Goal: Communication & Community: Answer question/provide support

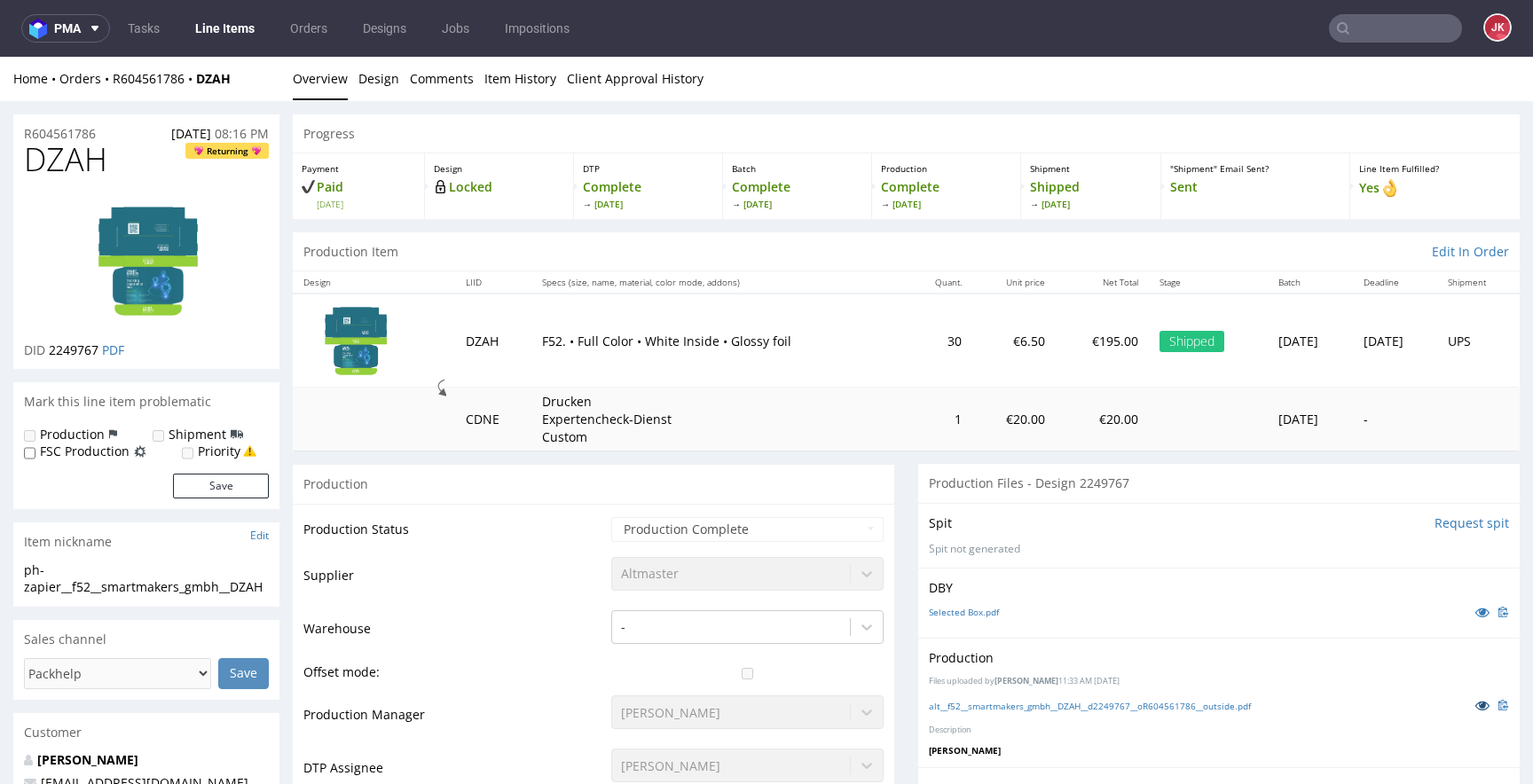
click at [1467, 698] on link at bounding box center [1483, 705] width 32 height 20
click at [233, 38] on link "Line Items" at bounding box center [224, 28] width 80 height 28
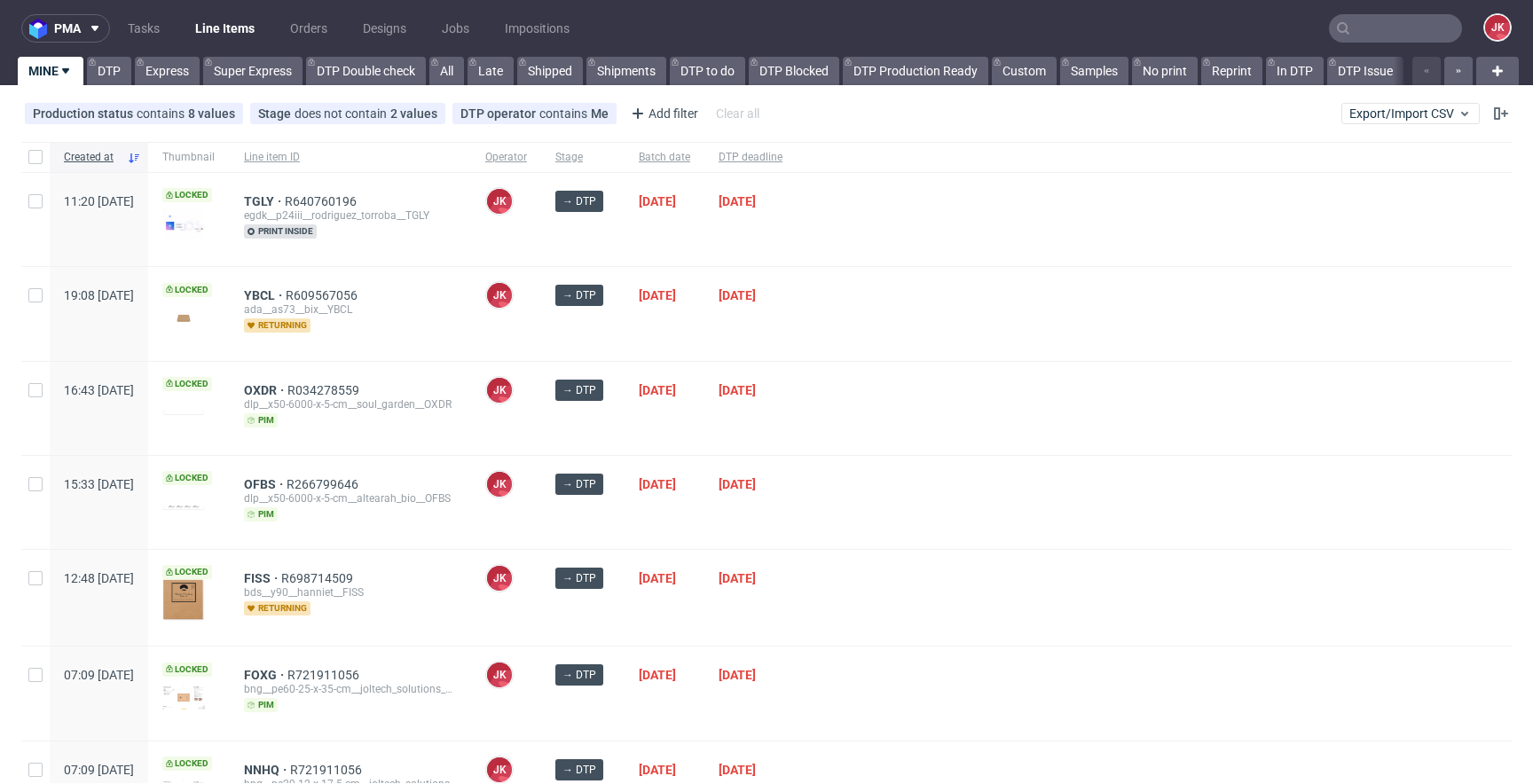
click at [919, 556] on div at bounding box center [1154, 598] width 715 height 96
click at [879, 495] on div at bounding box center [1154, 502] width 715 height 94
click at [909, 338] on div at bounding box center [1154, 313] width 715 height 94
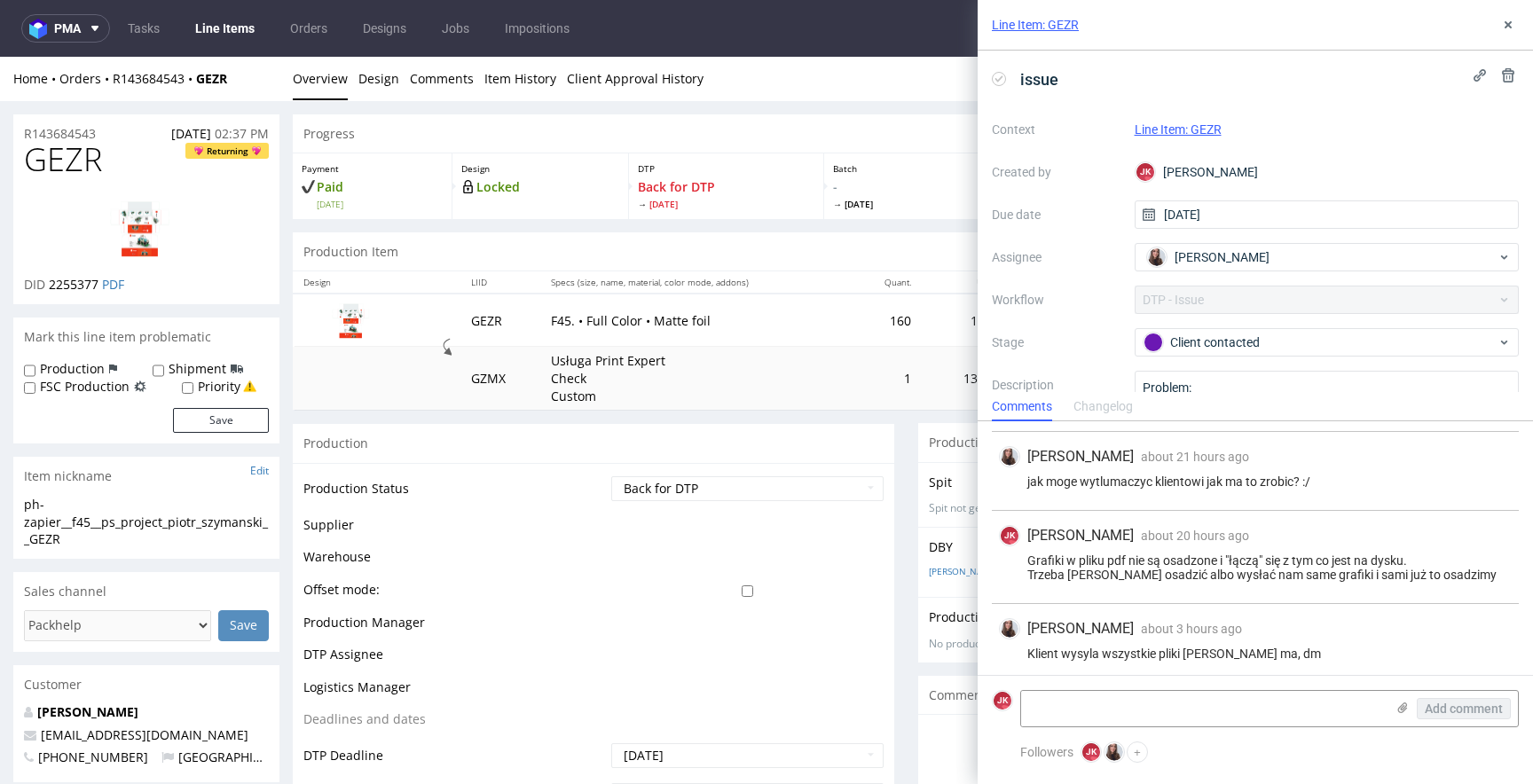
scroll to position [625, 0]
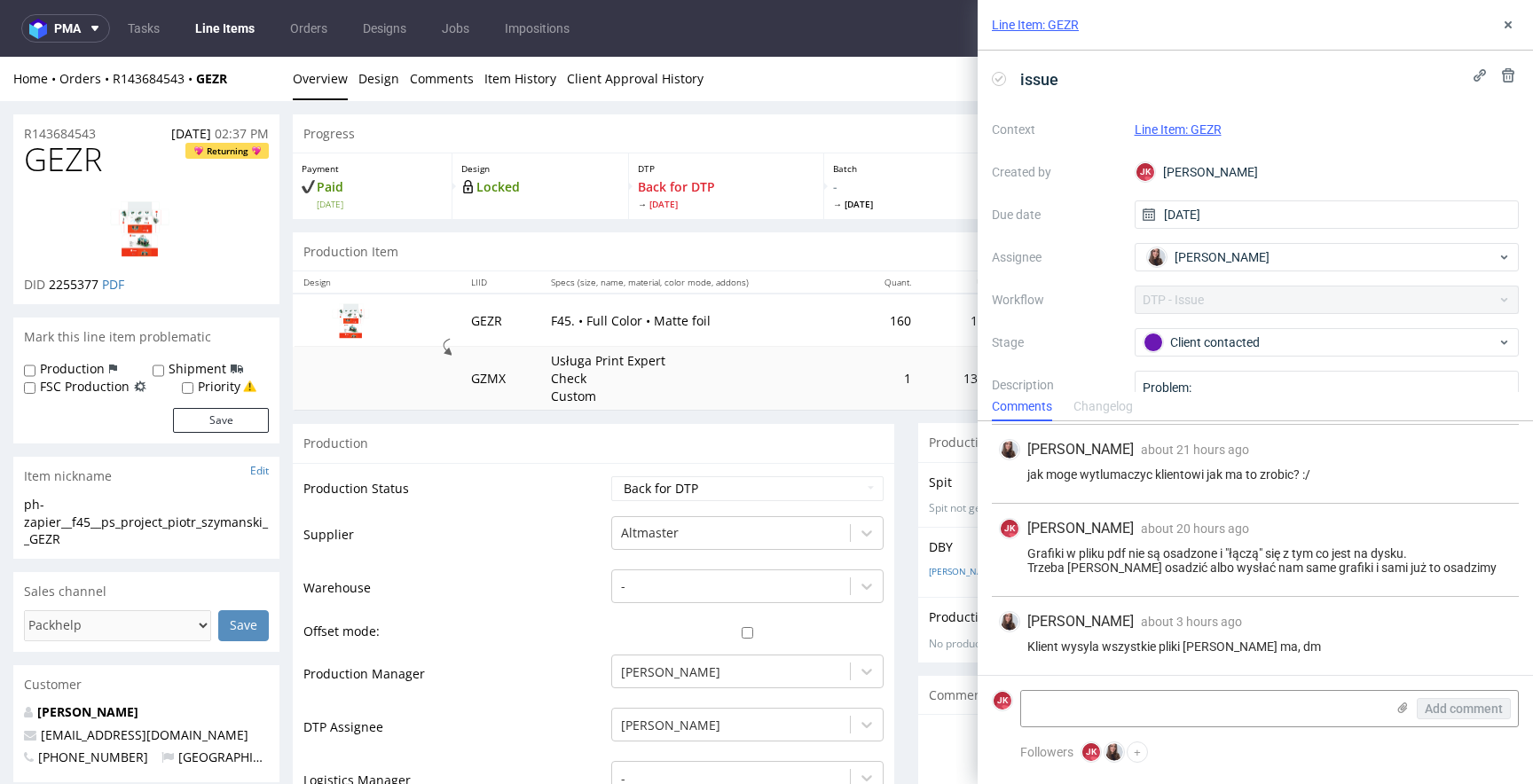
click at [1193, 121] on div "Line Item: GEZR" at bounding box center [1327, 130] width 385 height 22
click at [1183, 131] on link "Line Item: GEZR" at bounding box center [1178, 129] width 87 height 14
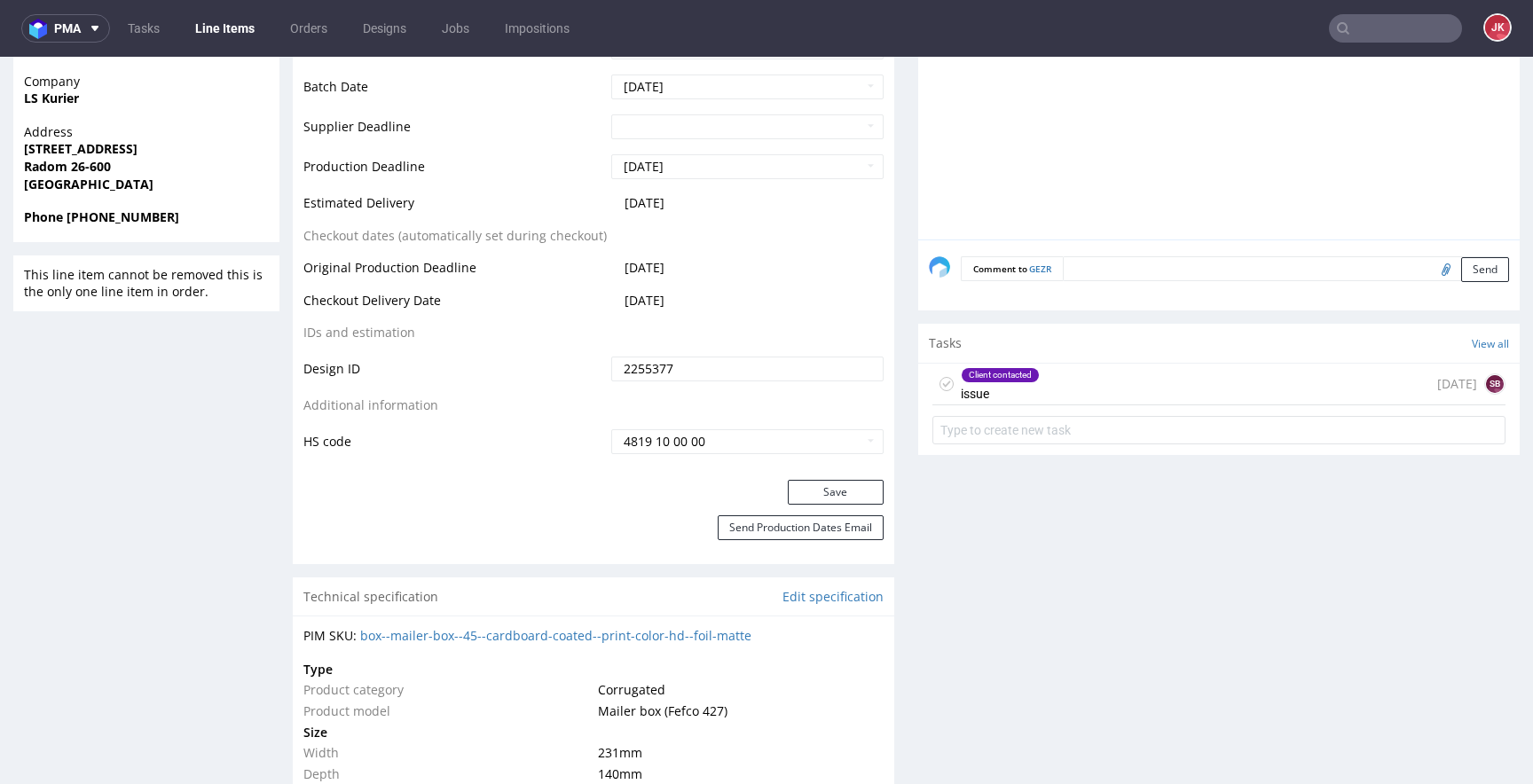
scroll to position [897, 0]
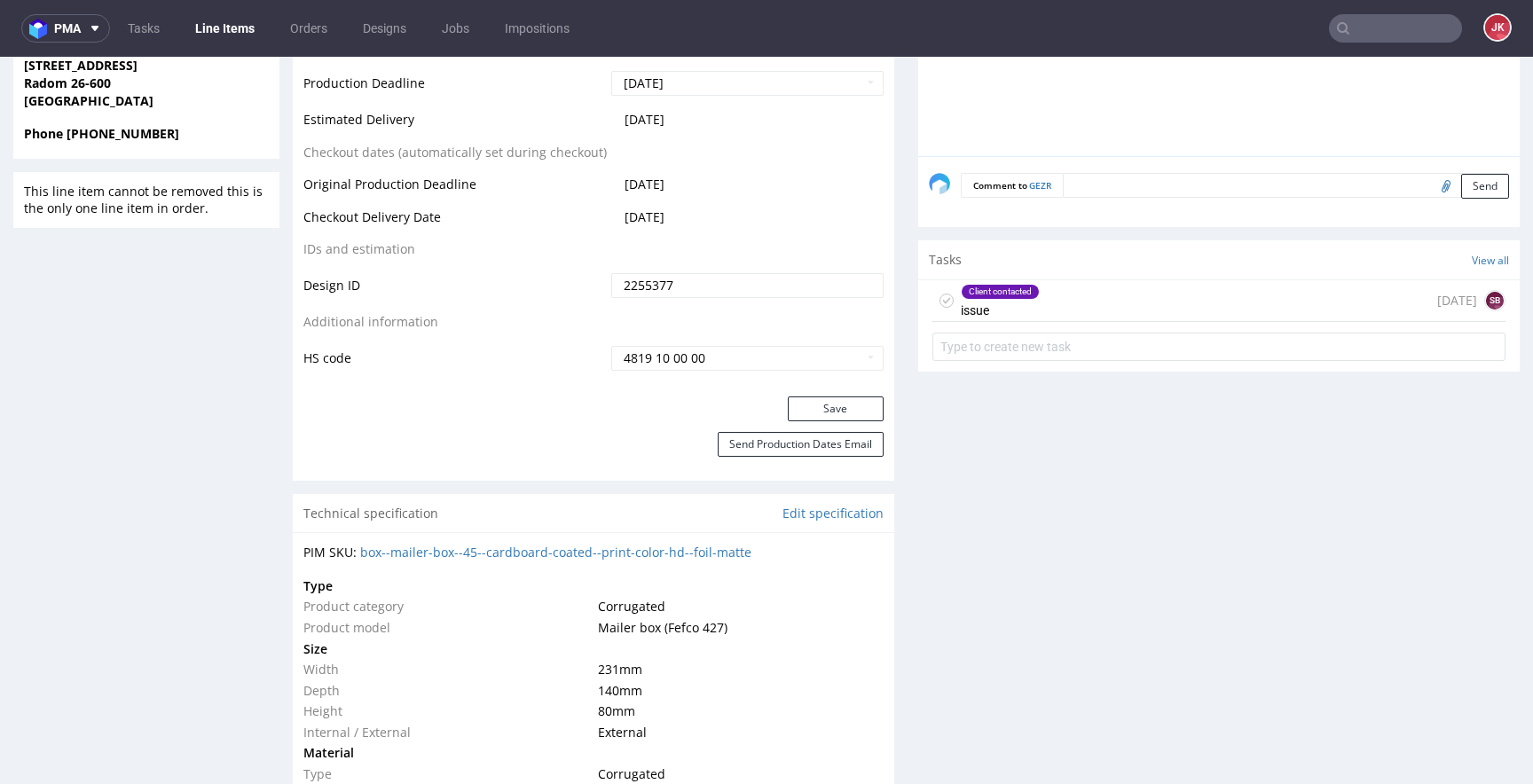
click at [984, 314] on div "Client contacted issue" at bounding box center [1000, 300] width 78 height 41
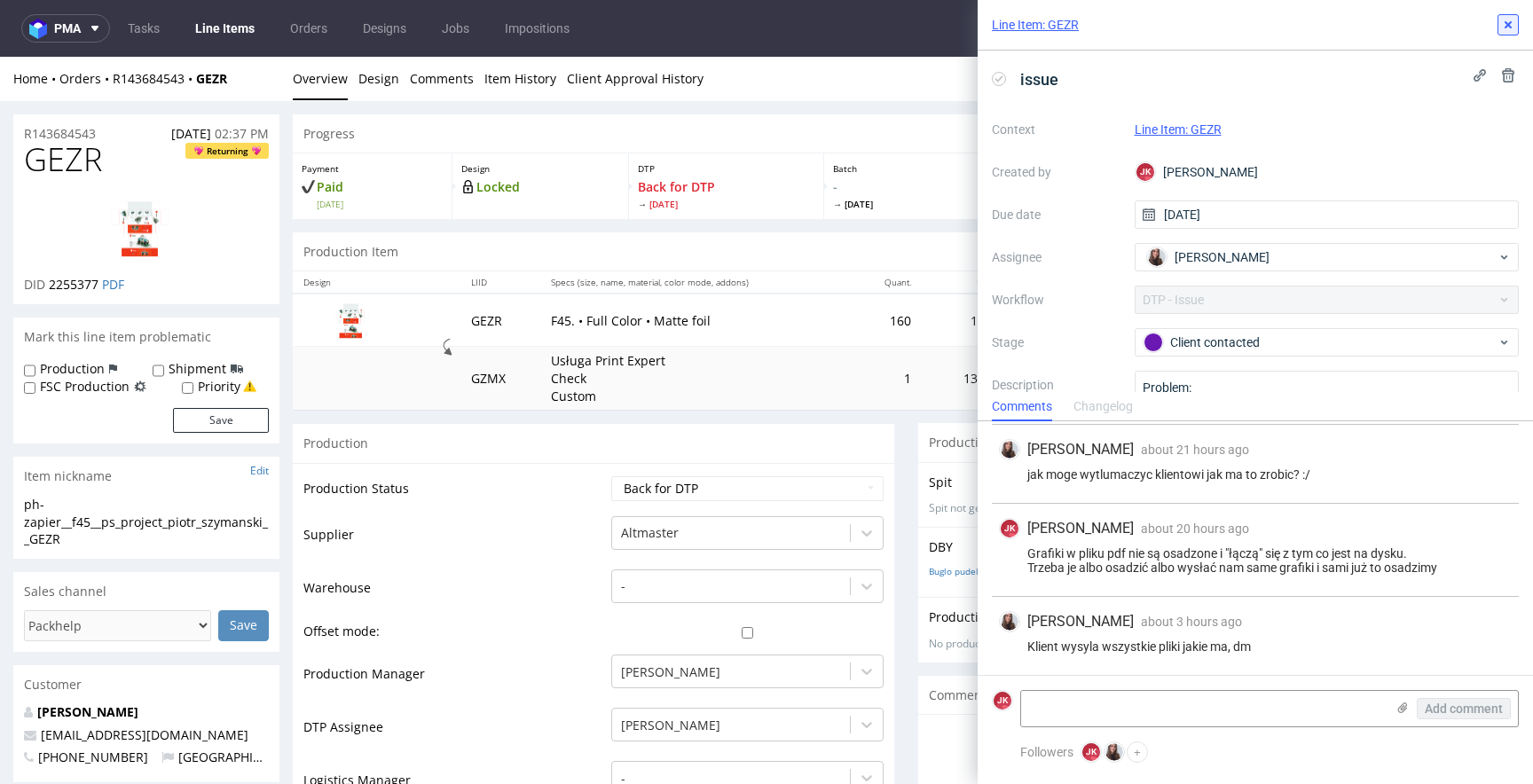
click at [1512, 22] on icon at bounding box center [1507, 25] width 14 height 14
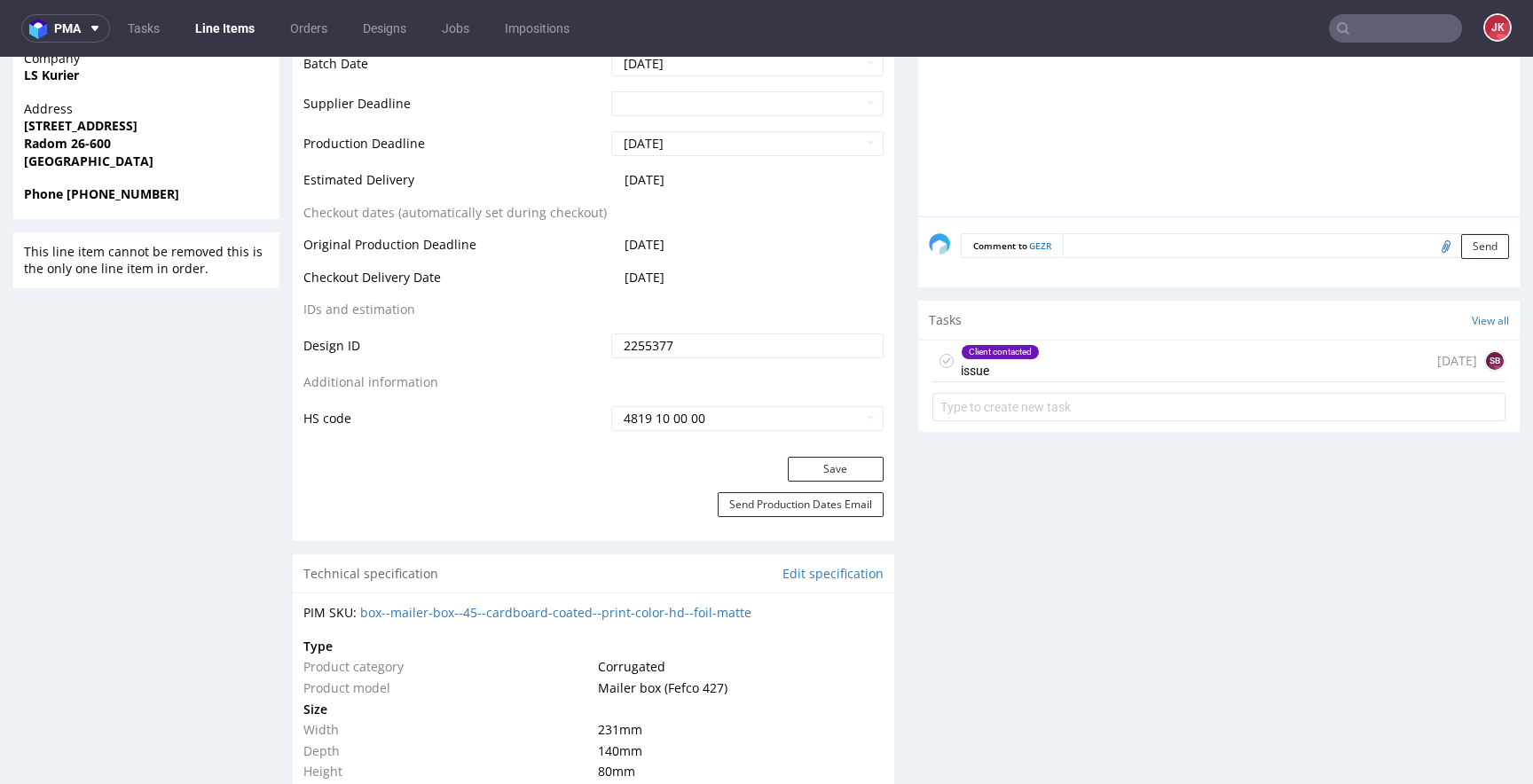
scroll to position [853, 0]
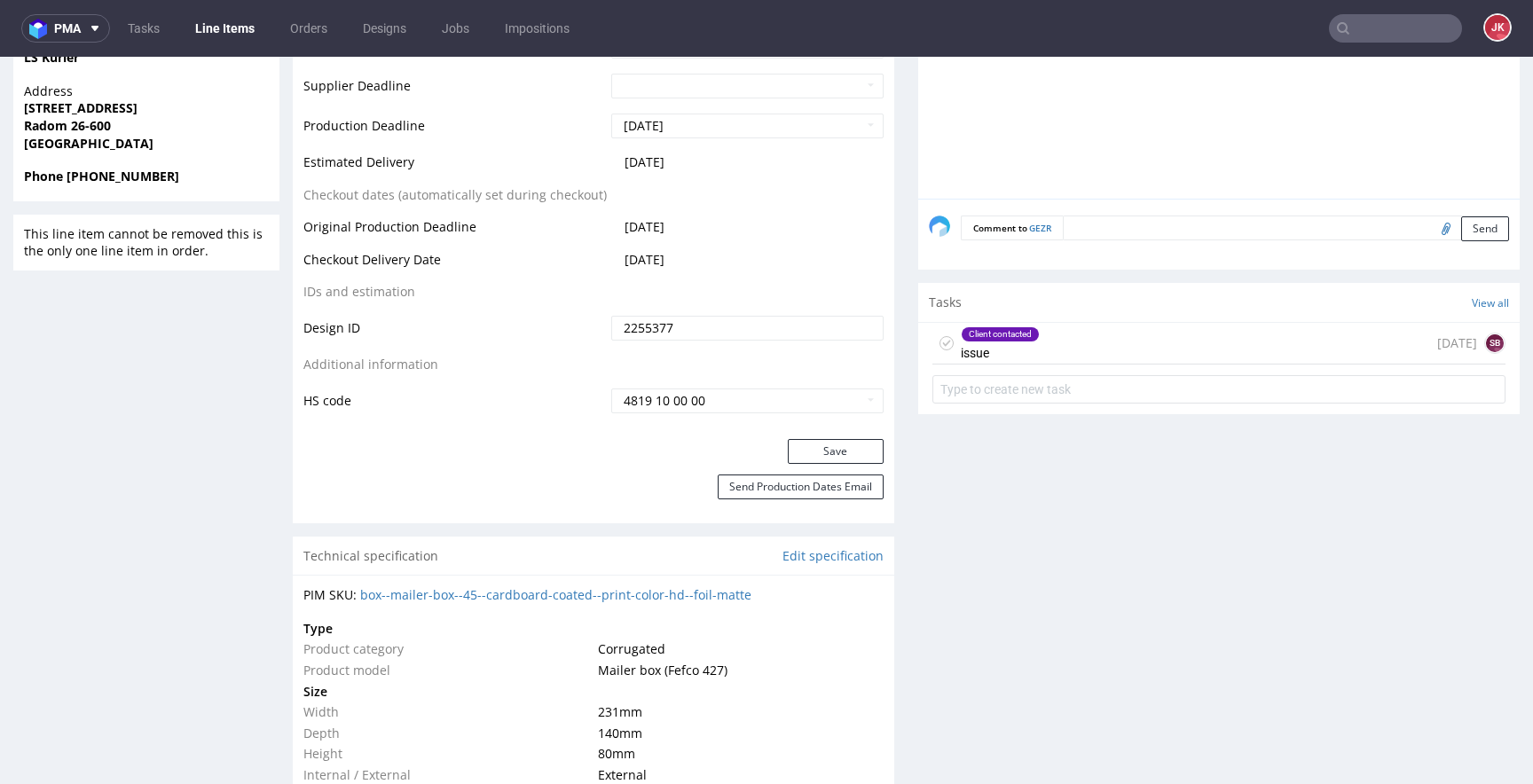
click at [939, 349] on icon at bounding box center [946, 343] width 14 height 14
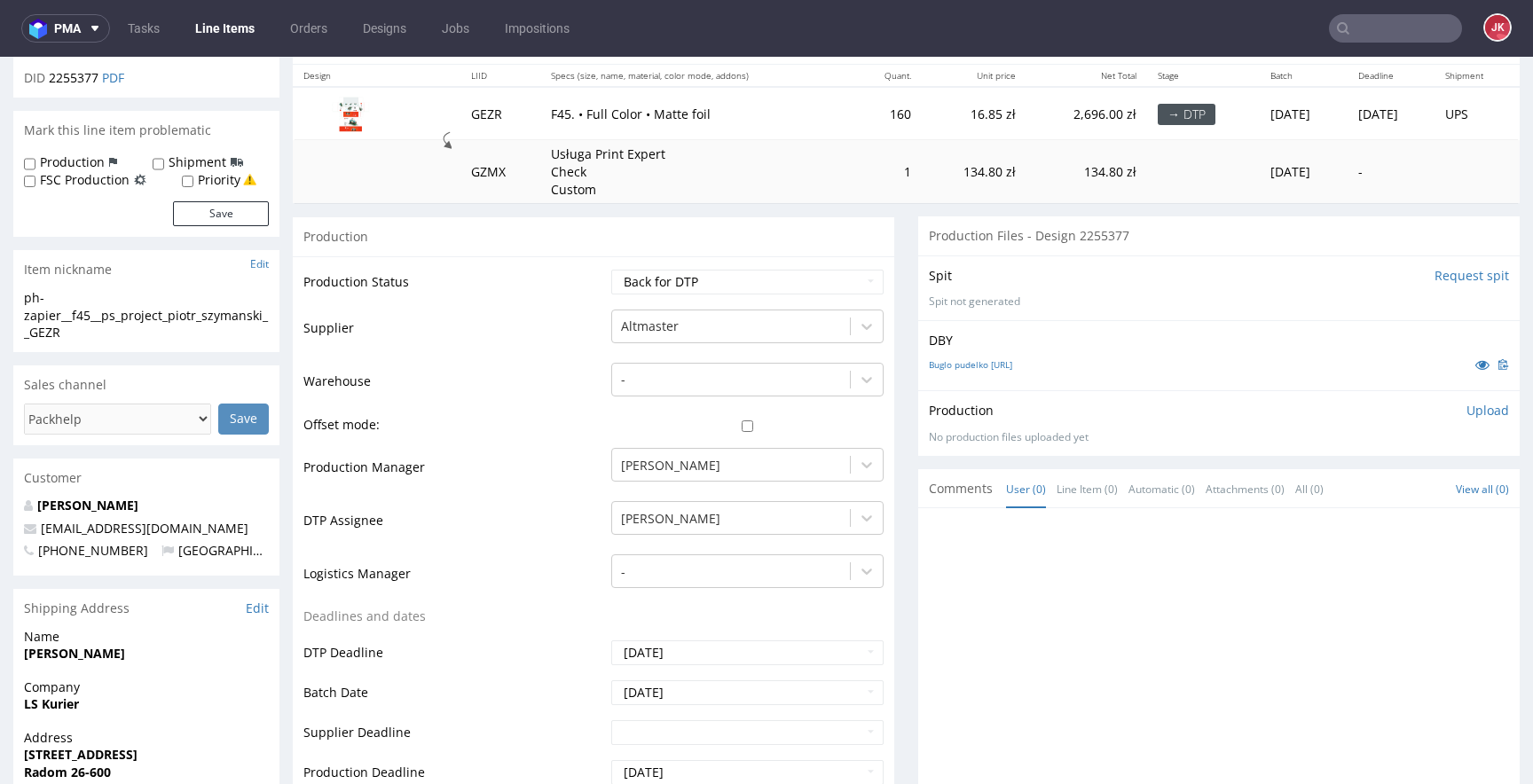
scroll to position [0, 0]
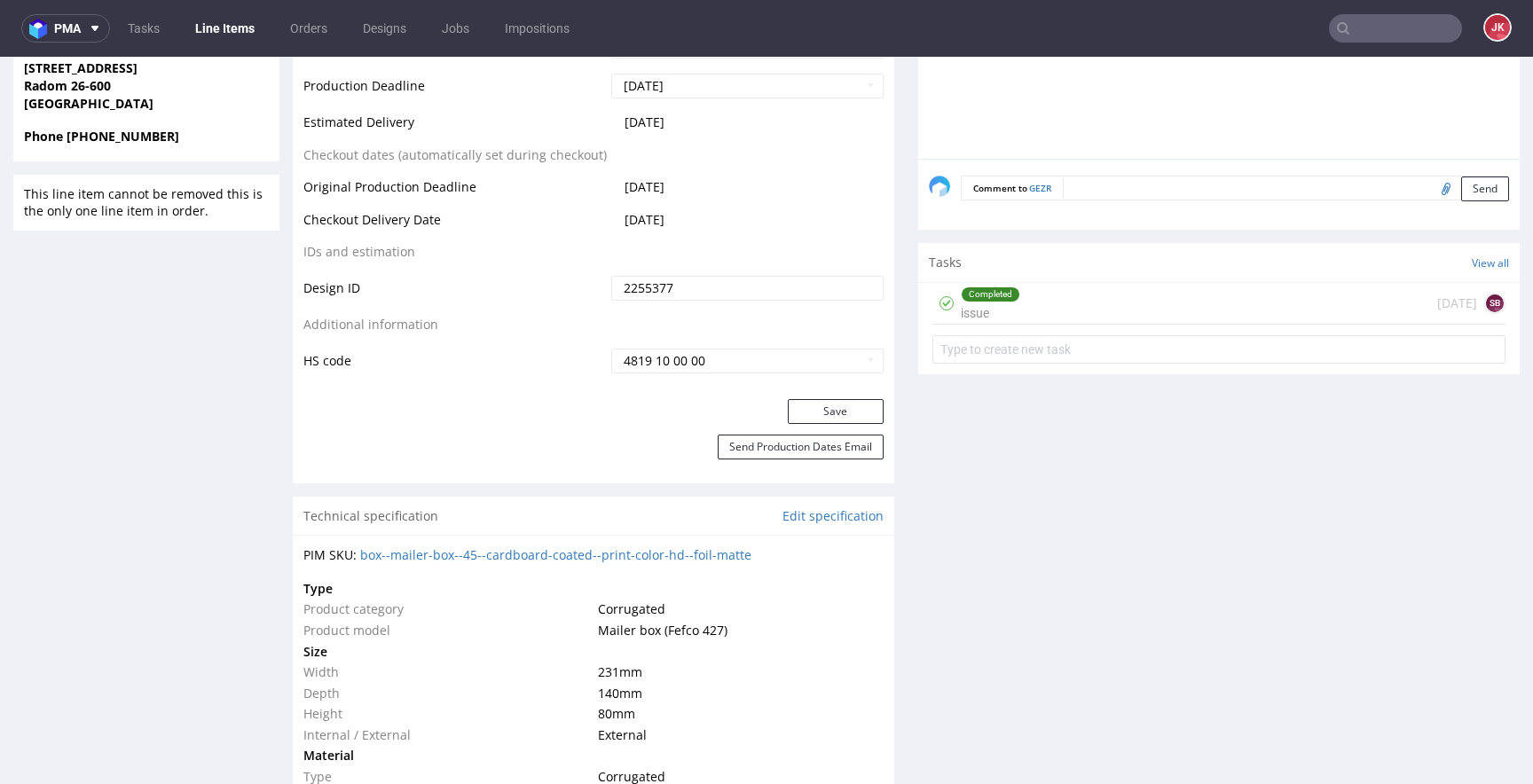
scroll to position [890, 0]
click at [975, 304] on div "Completed" at bounding box center [990, 298] width 58 height 14
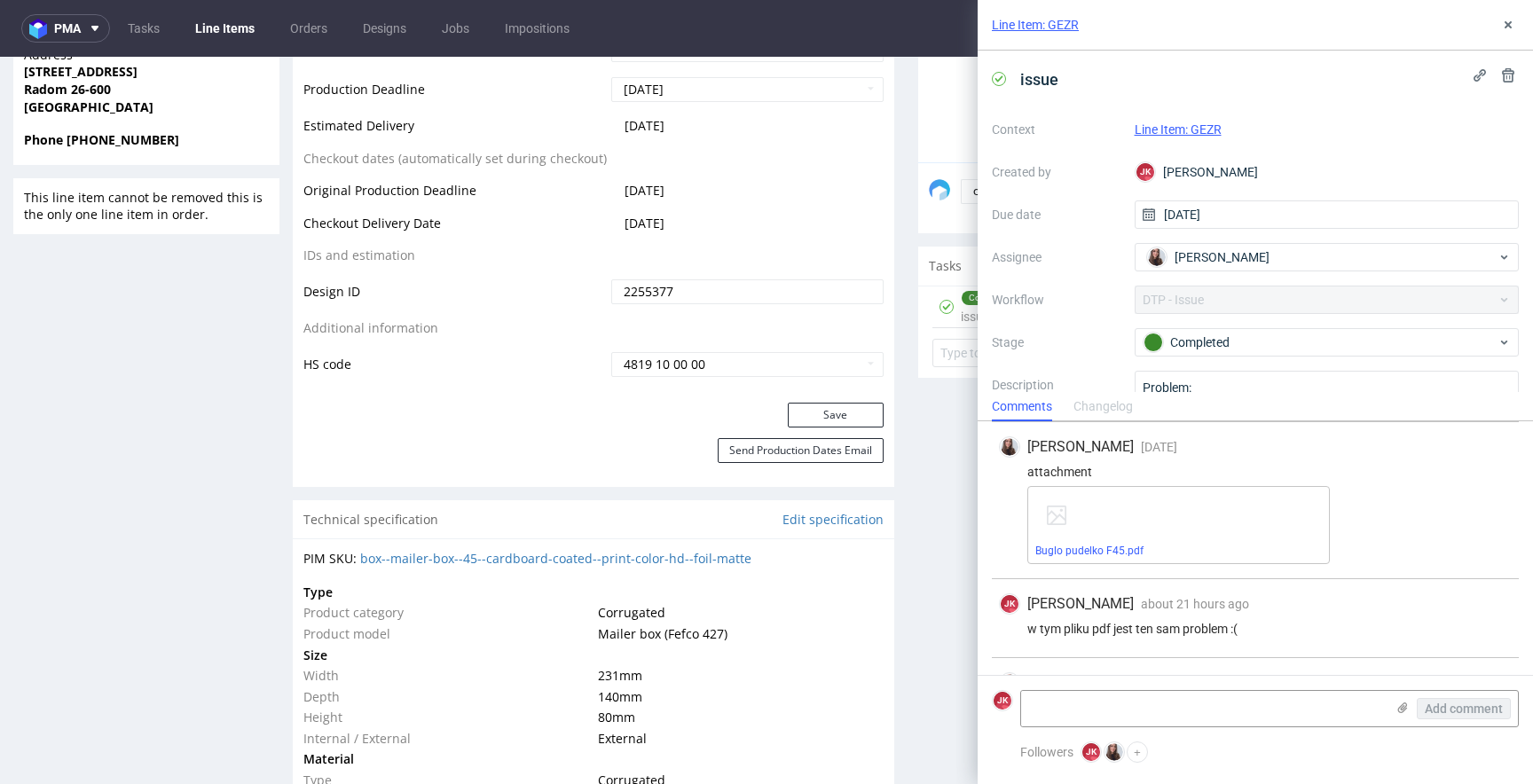
scroll to position [391, 0]
click at [1134, 550] on link "Buglo pudelko F45.pdf" at bounding box center [1089, 552] width 108 height 12
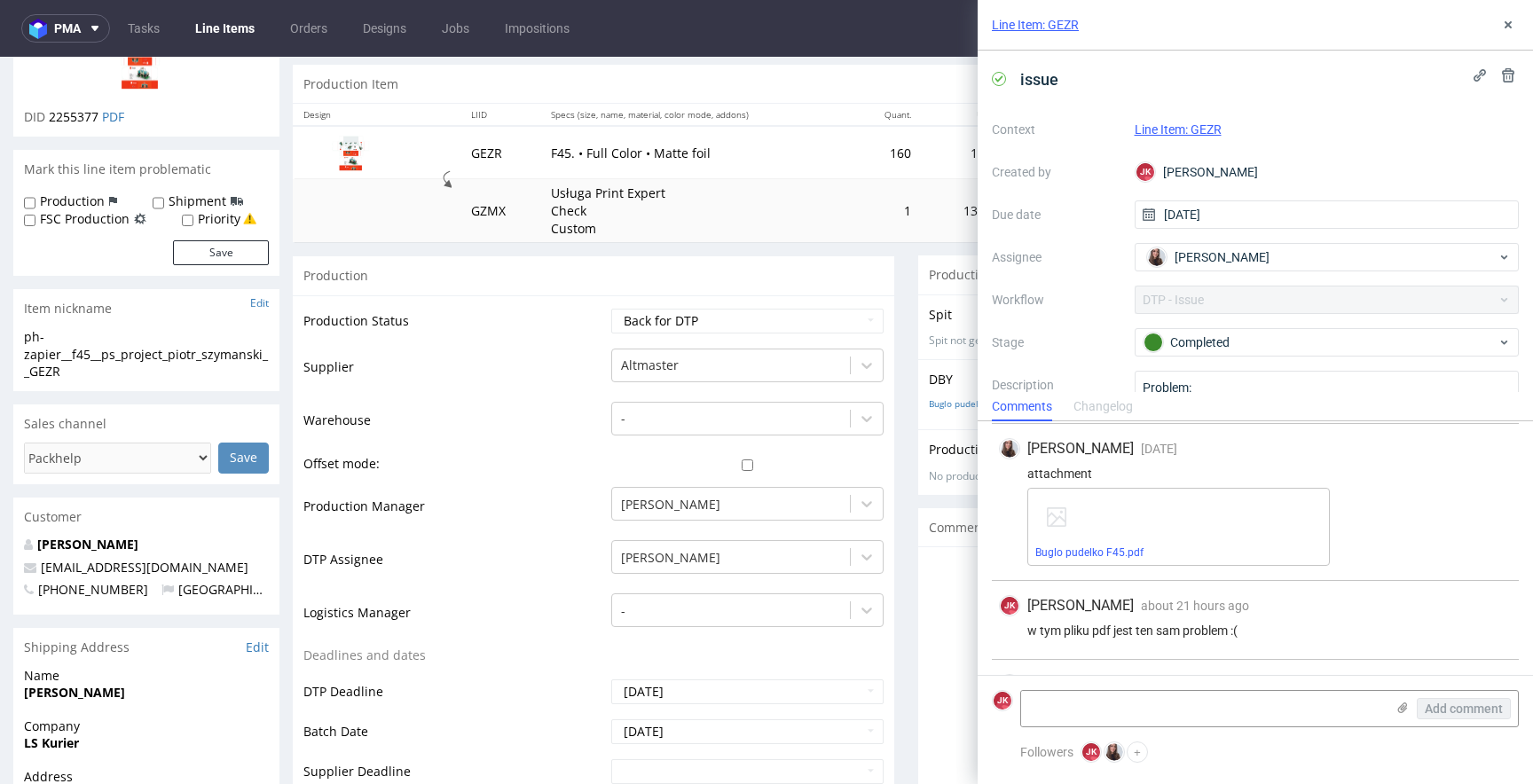
scroll to position [0, 0]
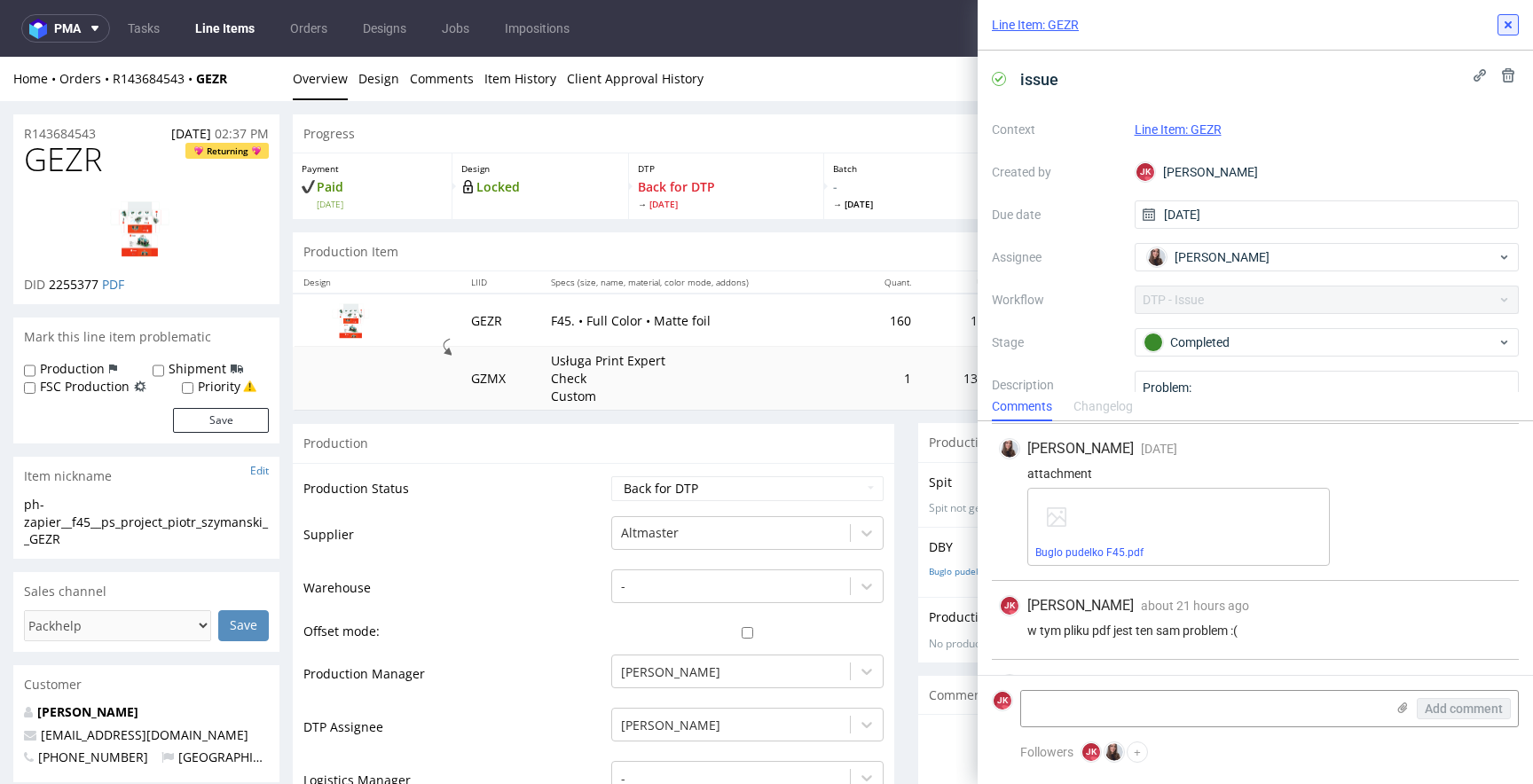
click at [1506, 16] on button at bounding box center [1508, 25] width 22 height 22
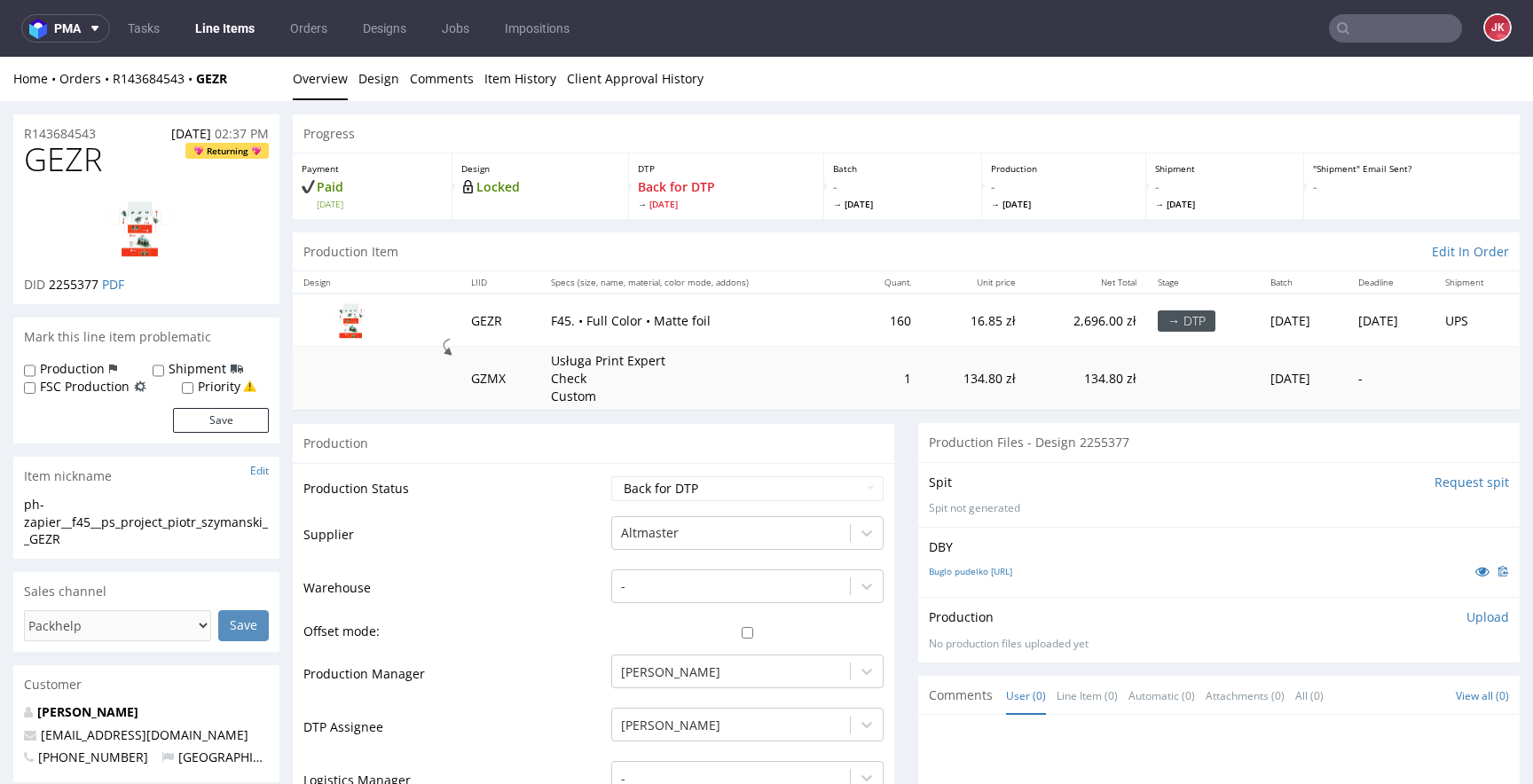
click at [579, 542] on td "Supplier" at bounding box center [455, 541] width 304 height 53
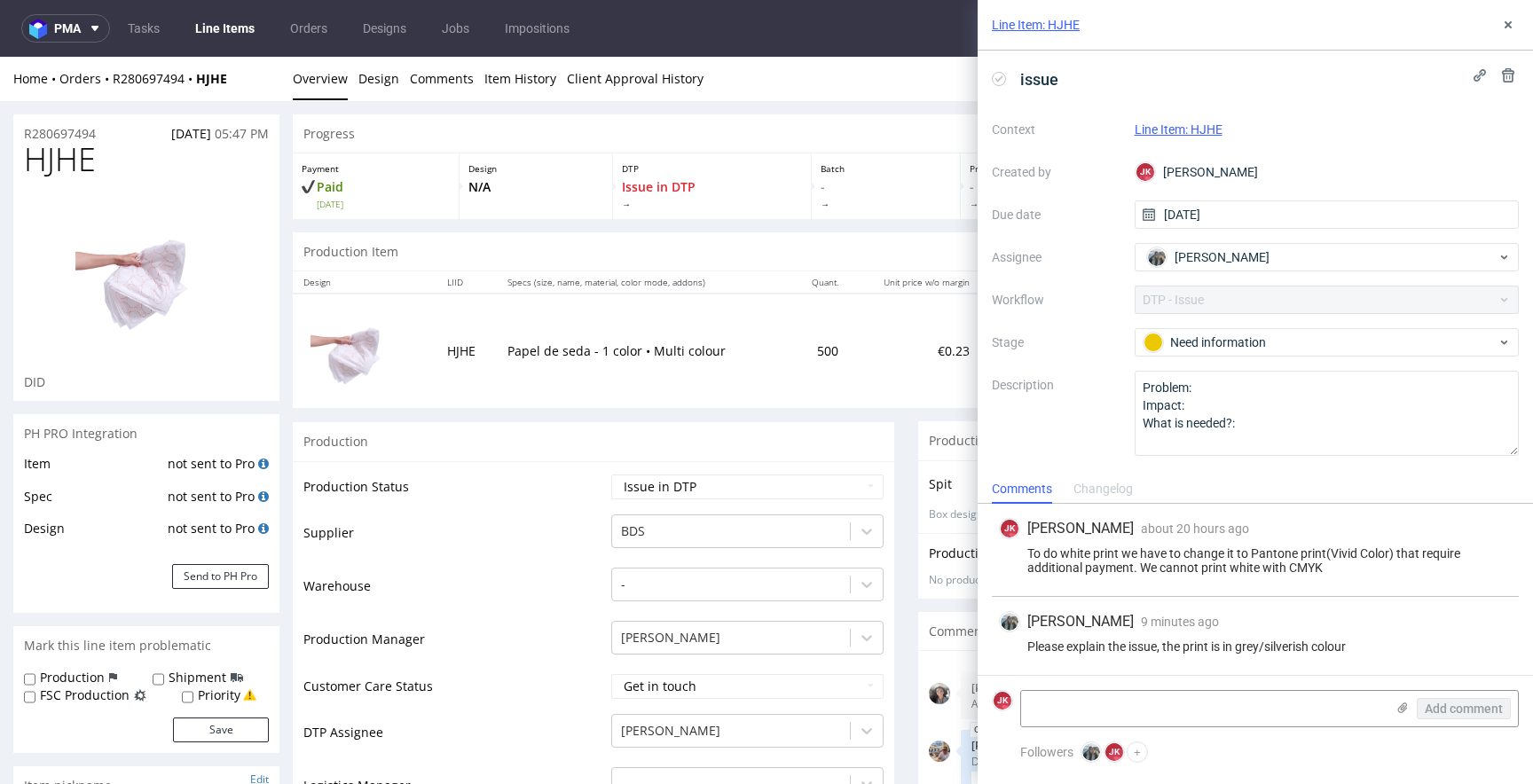
scroll to position [833, 0]
click at [1510, 22] on use at bounding box center [1508, 26] width 8 height 8
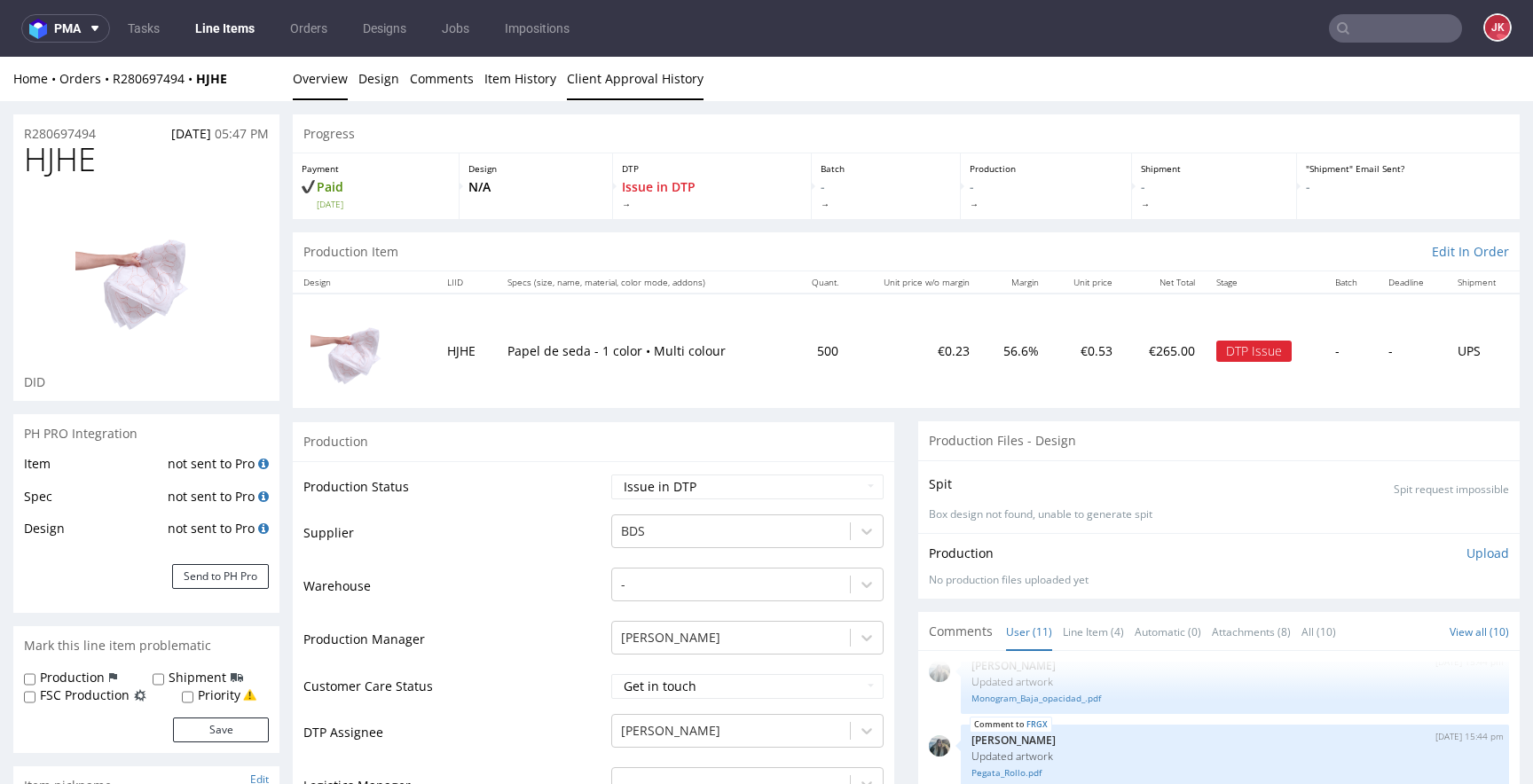
click at [620, 81] on link "Client Approval History" at bounding box center [635, 78] width 136 height 44
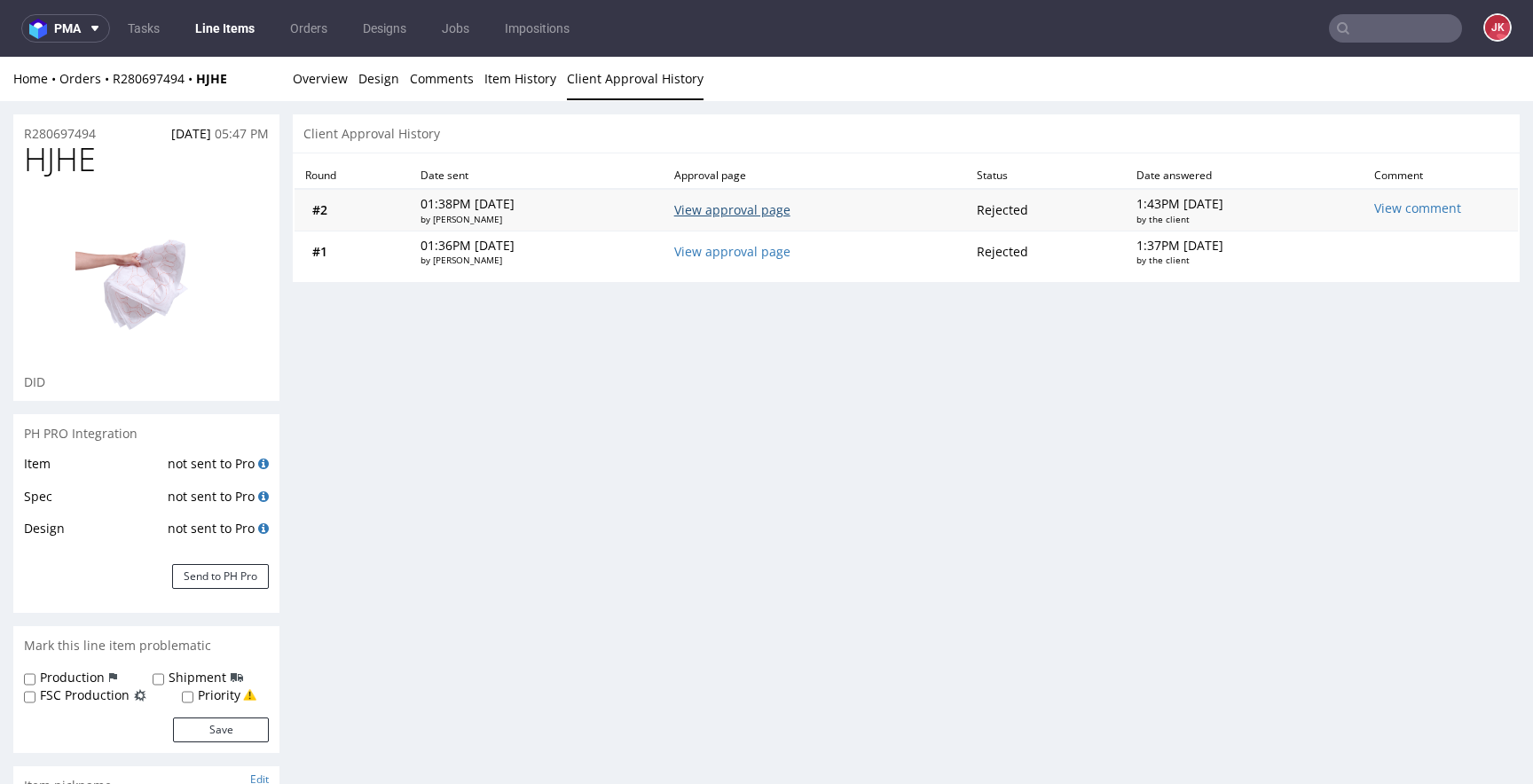
click at [744, 209] on link "View approval page" at bounding box center [732, 210] width 116 height 17
click at [325, 98] on link "Overview" at bounding box center [321, 78] width 55 height 44
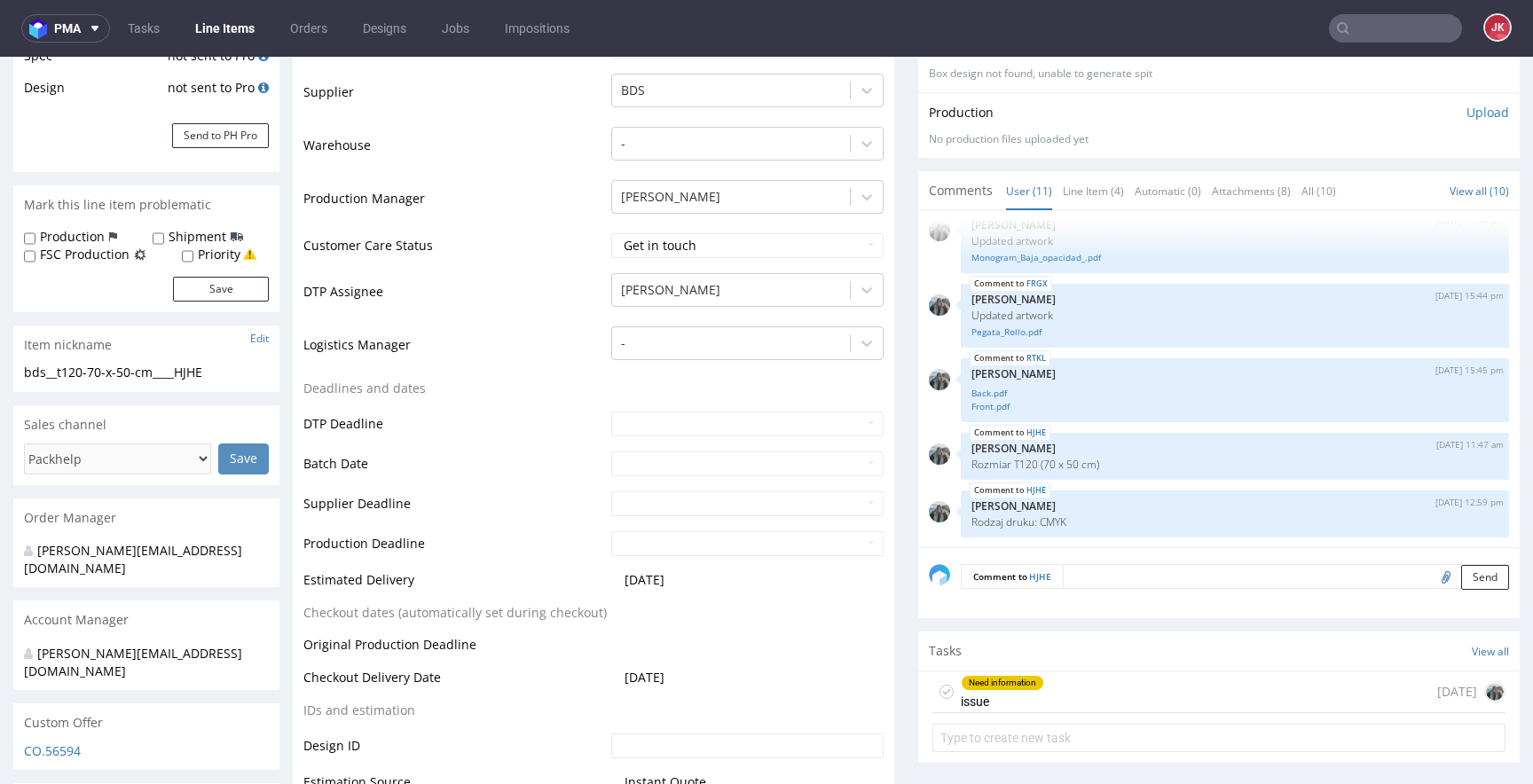
scroll to position [500, 0]
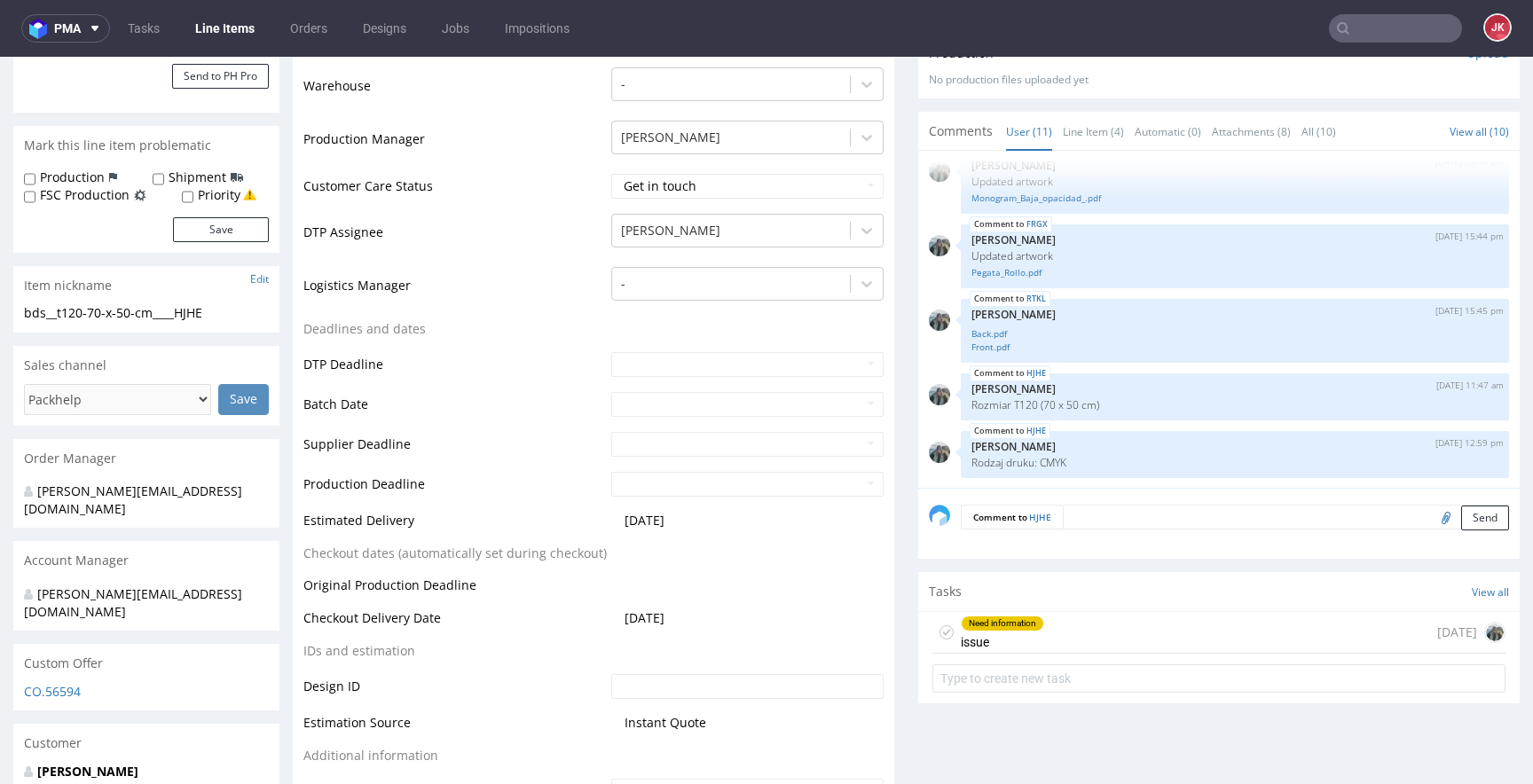
click at [975, 634] on div "Need information issue" at bounding box center [1002, 632] width 83 height 41
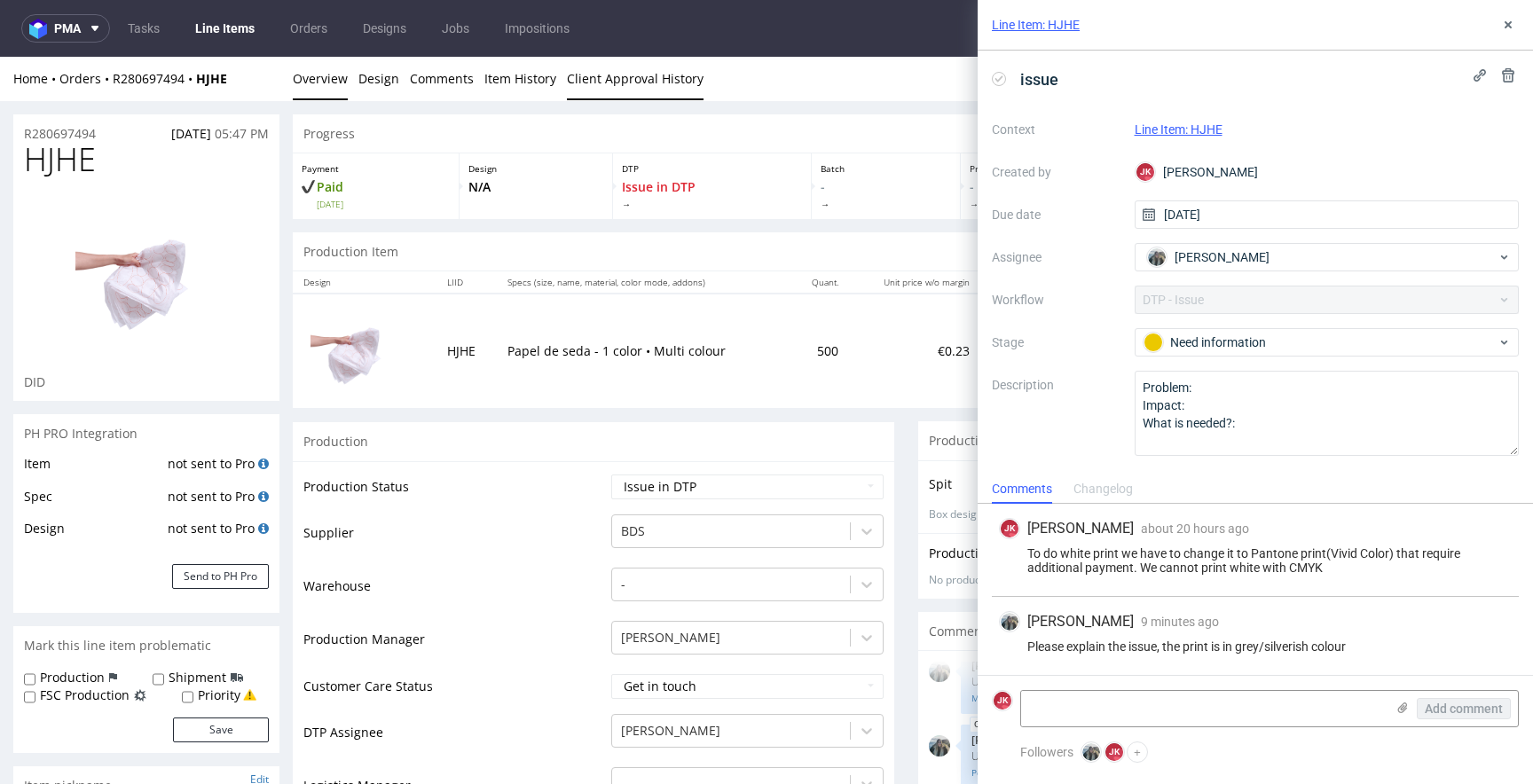
click at [638, 80] on link "Client Approval History" at bounding box center [635, 78] width 136 height 44
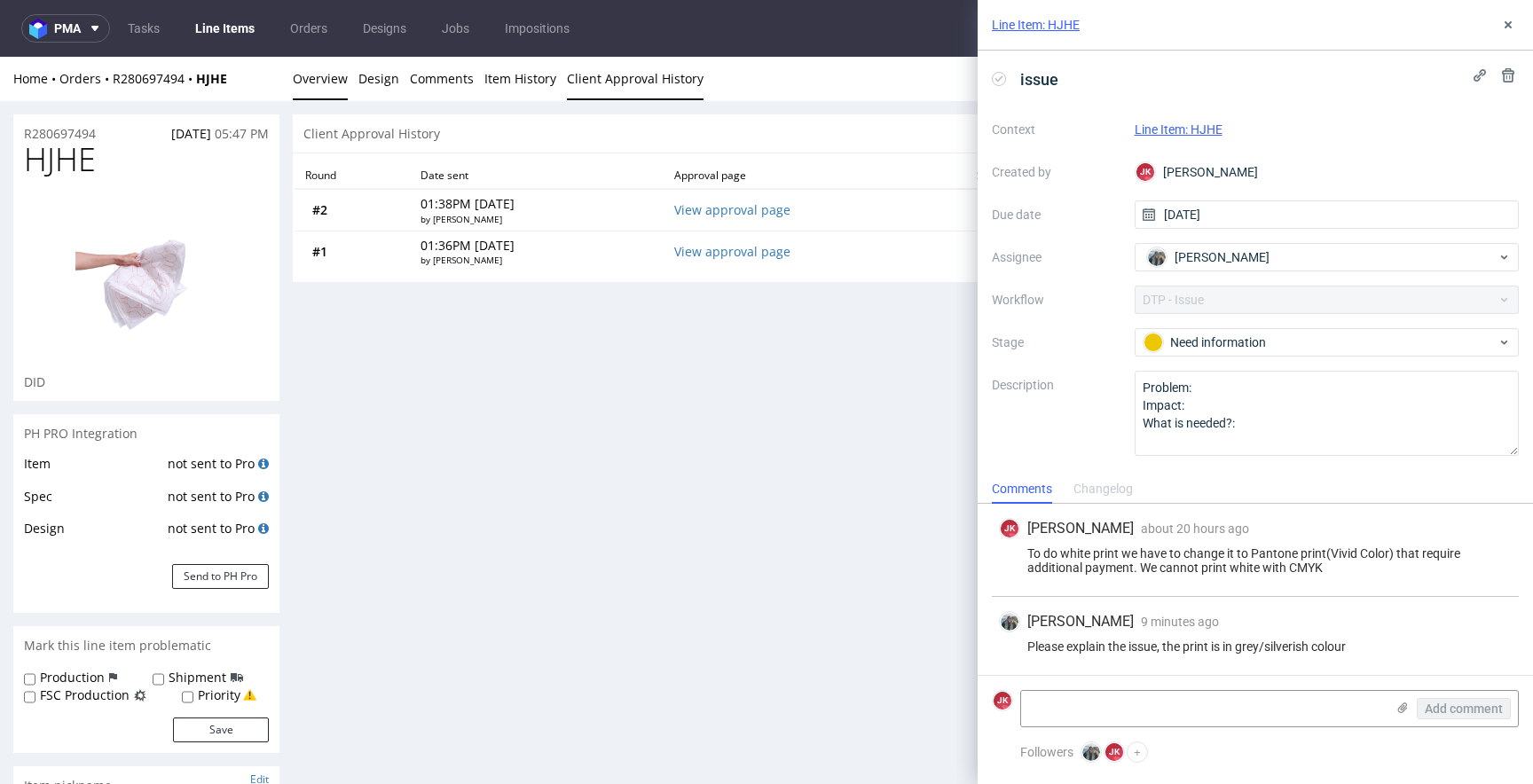
click at [305, 78] on link "Overview" at bounding box center [321, 78] width 55 height 44
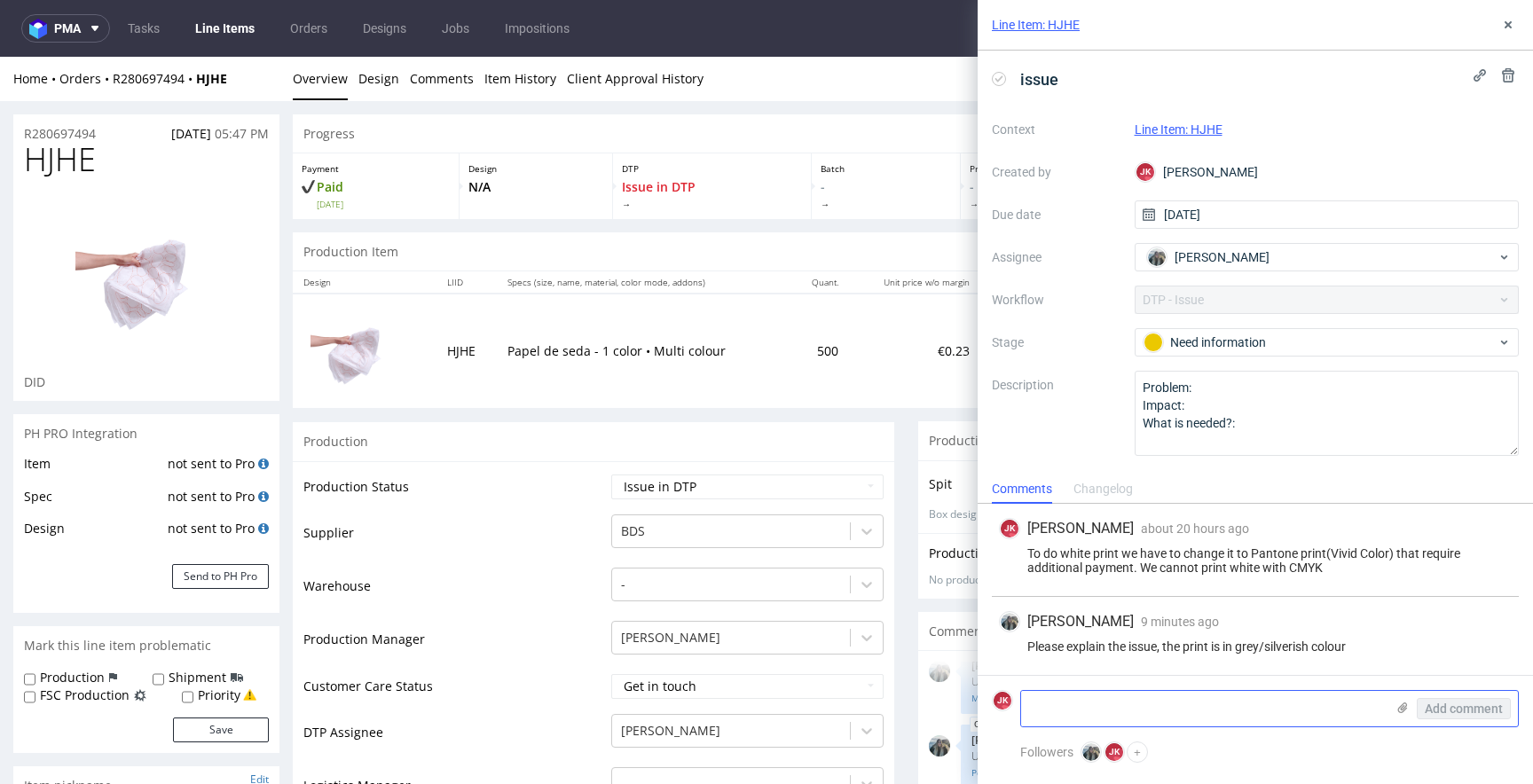
click at [1402, 713] on icon at bounding box center [1402, 707] width 14 height 14
click at [0, 0] on input "file" at bounding box center [0, 0] width 0 height 0
click at [1501, 25] on icon at bounding box center [1507, 25] width 14 height 14
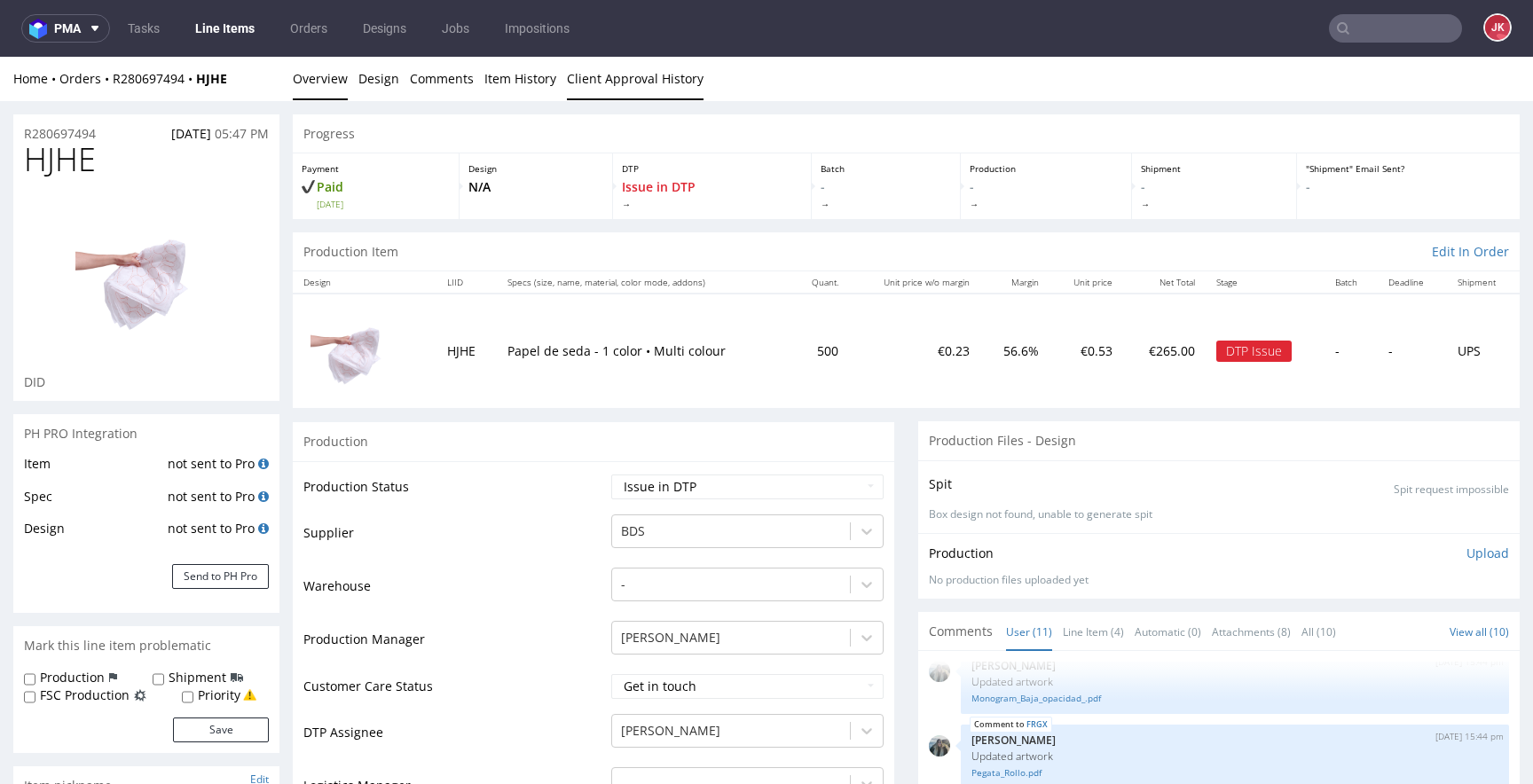
click at [621, 88] on link "Client Approval History" at bounding box center [635, 78] width 136 height 44
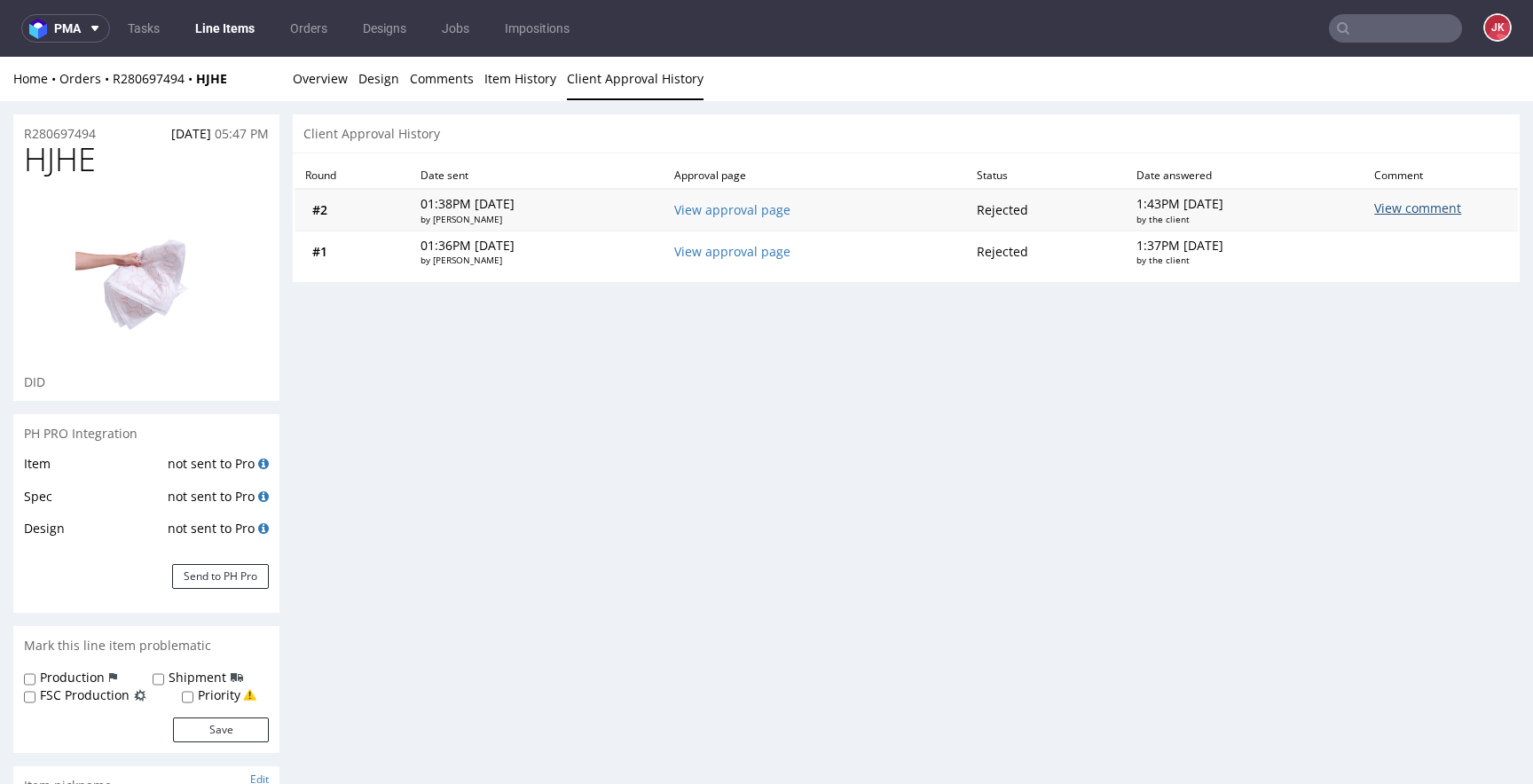
click at [1396, 209] on div "View comment" at bounding box center [1385, 210] width 22 height 22
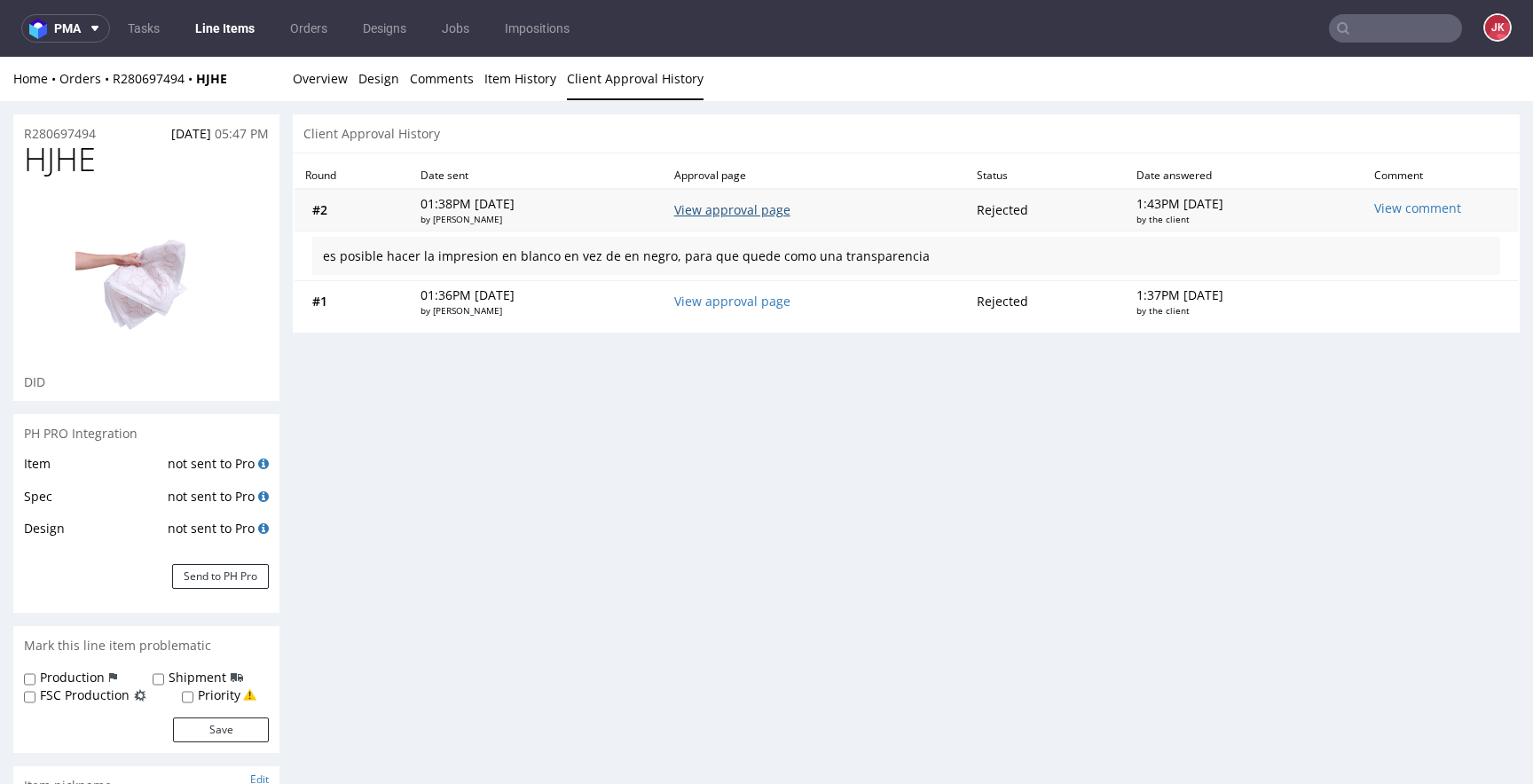
click at [760, 206] on link "View approval page" at bounding box center [732, 210] width 116 height 17
click at [327, 78] on link "Overview" at bounding box center [321, 78] width 55 height 44
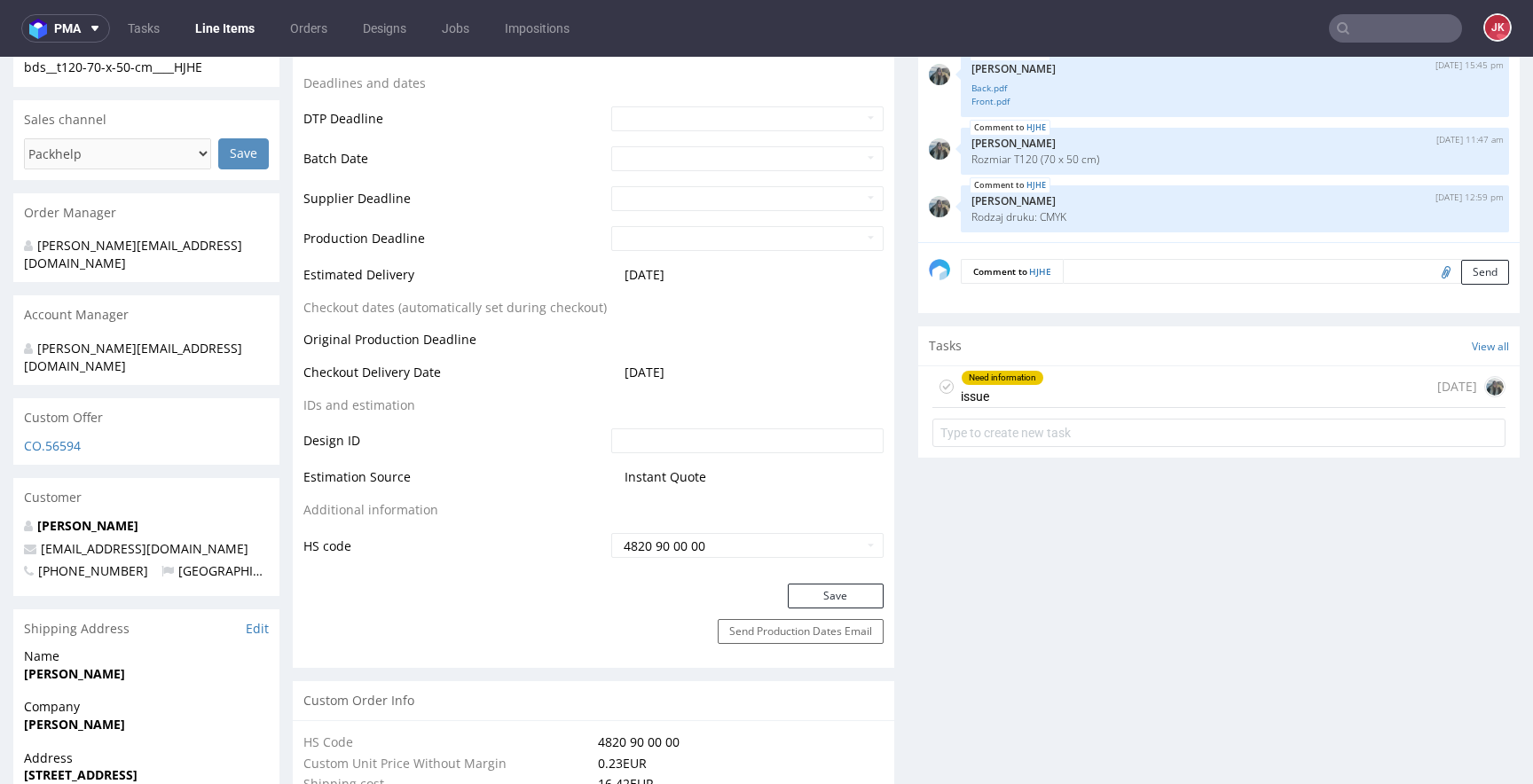
scroll to position [906, 0]
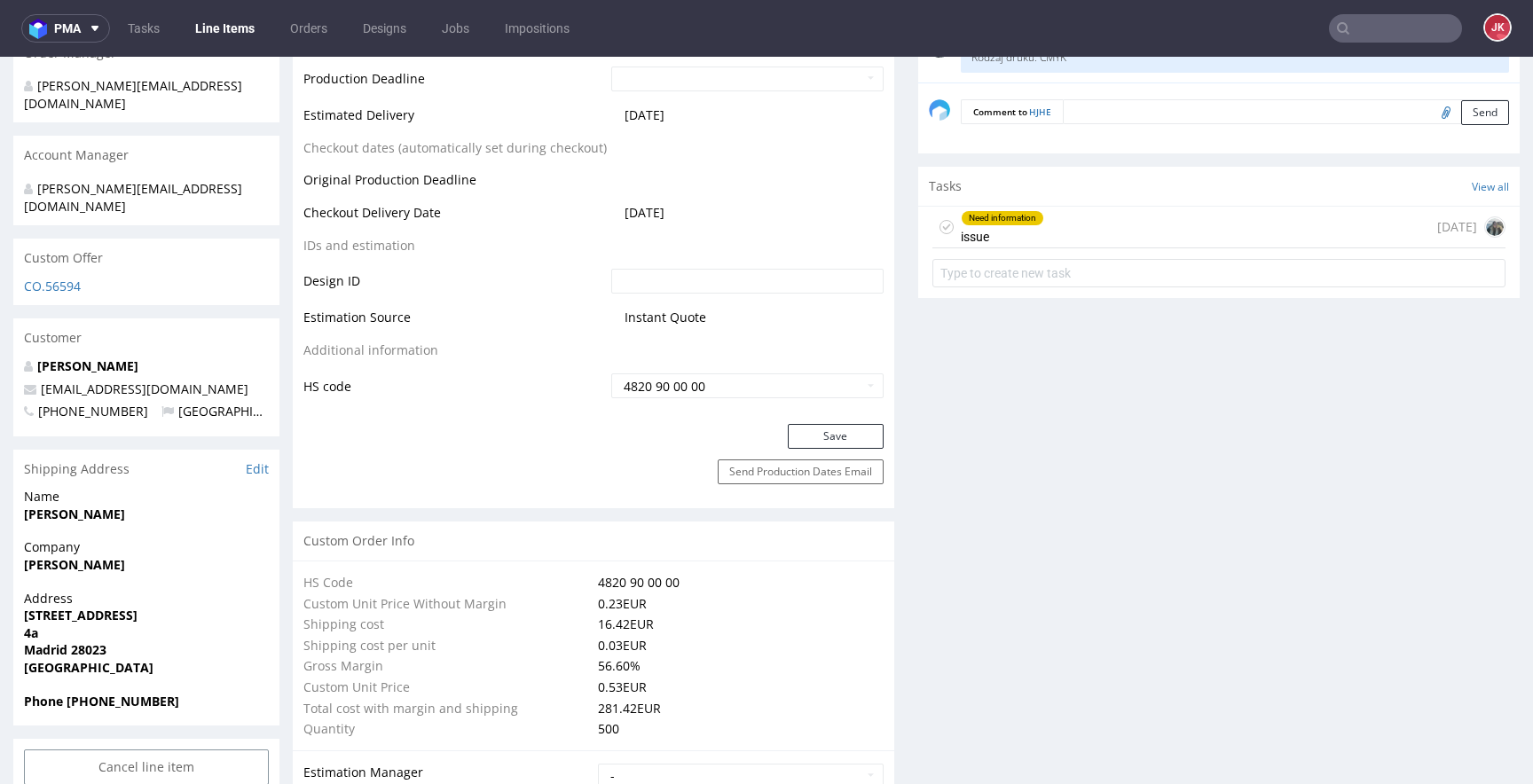
click at [989, 218] on div "Need information" at bounding box center [1002, 218] width 81 height 14
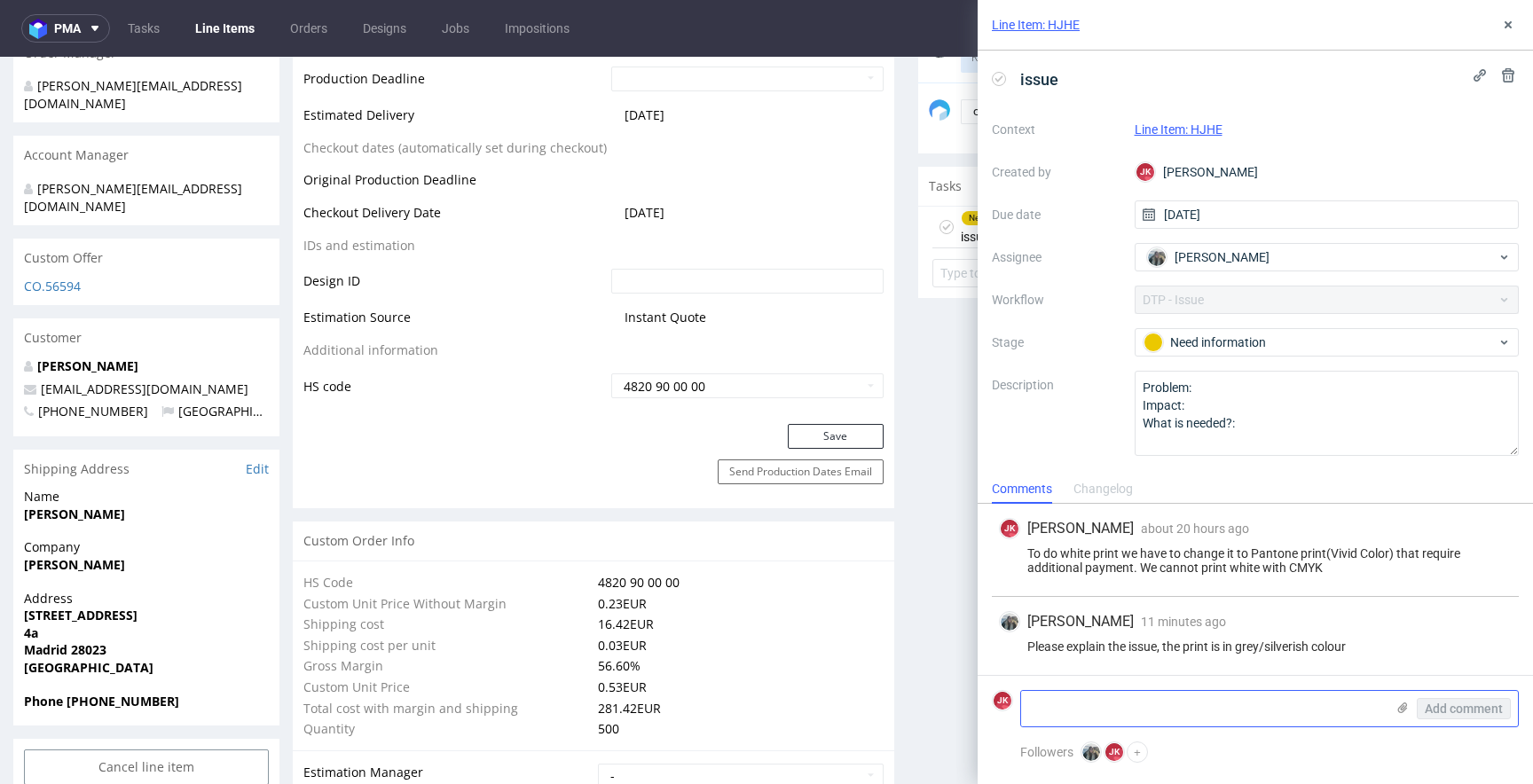
click at [1405, 707] on icon at bounding box center [1402, 707] width 14 height 14
click at [0, 0] on input "file" at bounding box center [0, 0] width 0 height 0
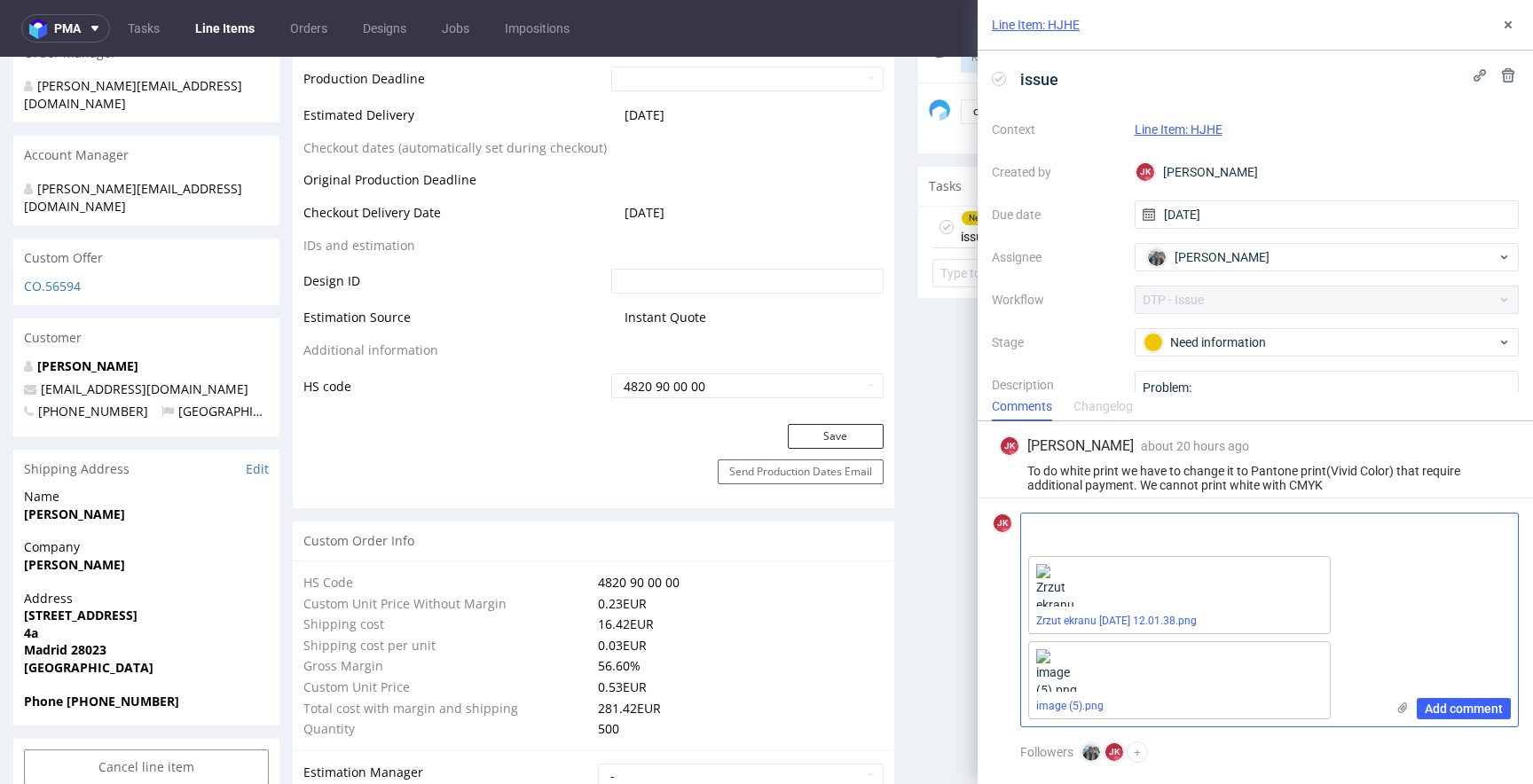
click at [1211, 533] on textarea at bounding box center [1203, 531] width 364 height 36
click at [1083, 535] on textarea "screeny z pca i tłumaczenie" at bounding box center [1203, 531] width 364 height 36
click at [1327, 524] on textarea "screeny z komentarza do pca i tłumaczenie" at bounding box center [1203, 531] width 364 height 36
click at [1146, 529] on textarea "screeny z komentarza do pca i tłumaczenie" at bounding box center [1203, 531] width 364 height 36
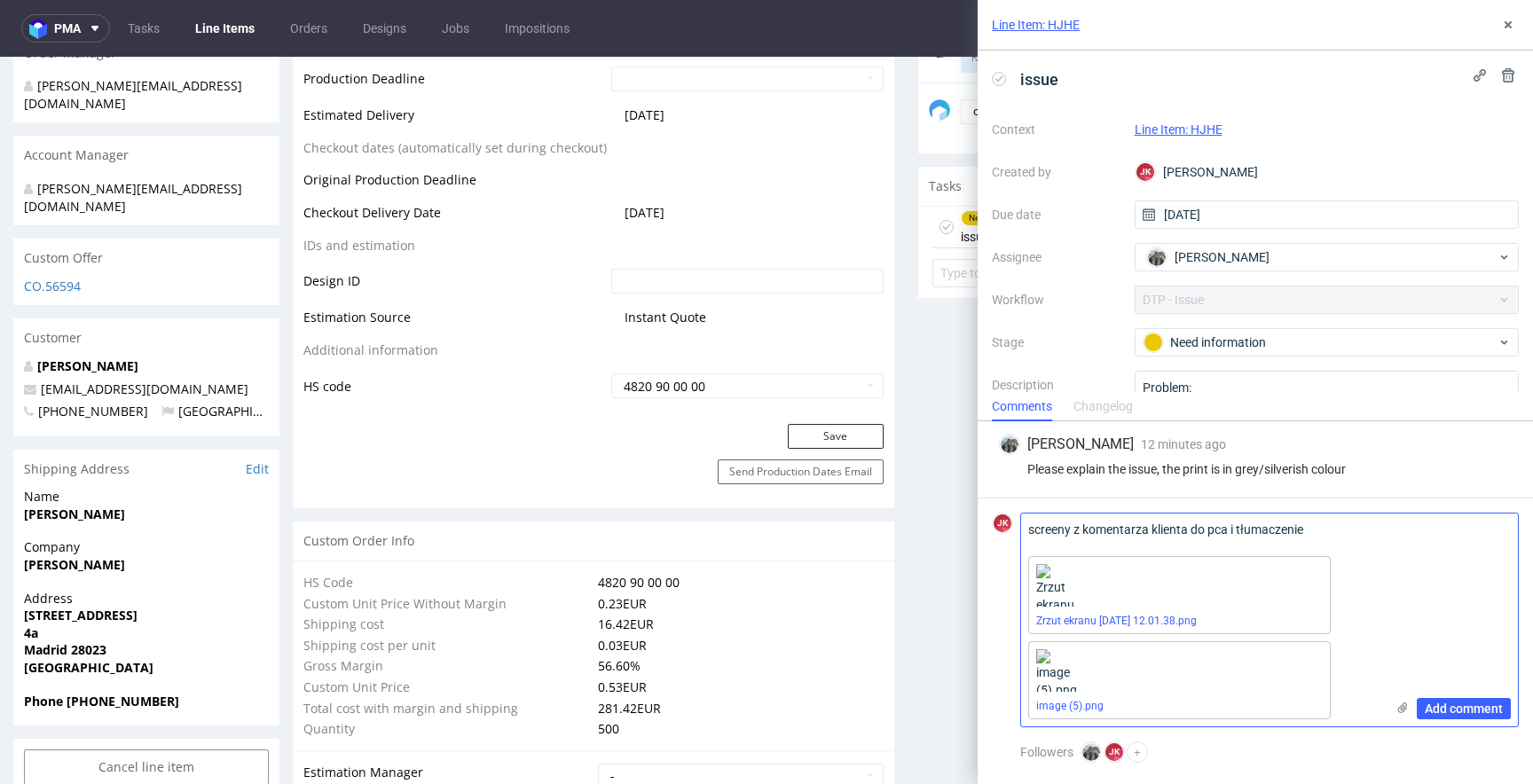
click at [1329, 523] on textarea "screeny z komentarza klienta do pca i tłumaczenie" at bounding box center [1203, 531] width 364 height 36
click at [1339, 528] on textarea "screeny z komentarza klienta do pca i tłumaczenie" at bounding box center [1203, 531] width 364 height 36
type textarea "screeny z komentarza klienta do pca i tłumaczenie"
click at [1455, 707] on span "Add comment" at bounding box center [1464, 708] width 78 height 12
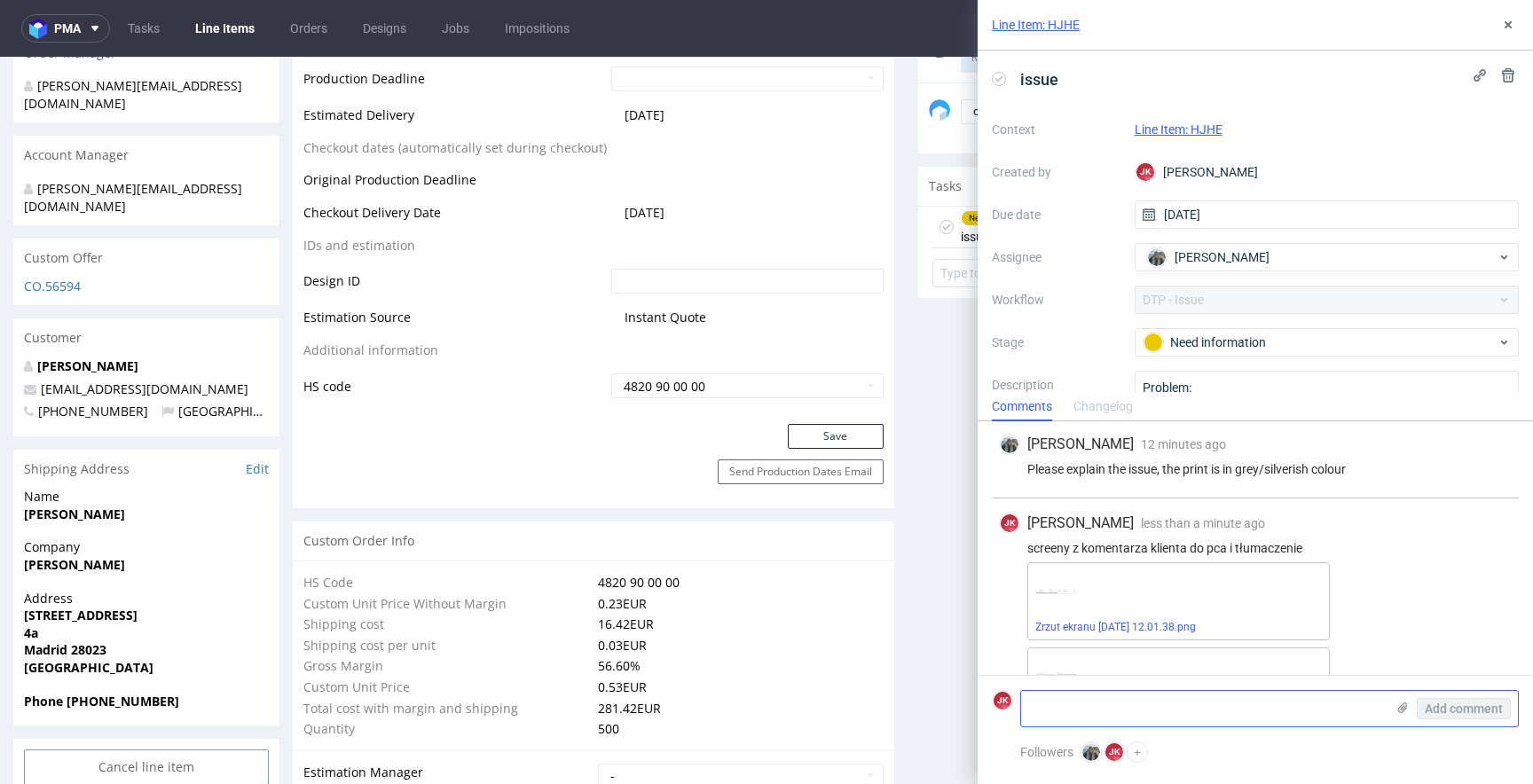
scroll to position [160, 0]
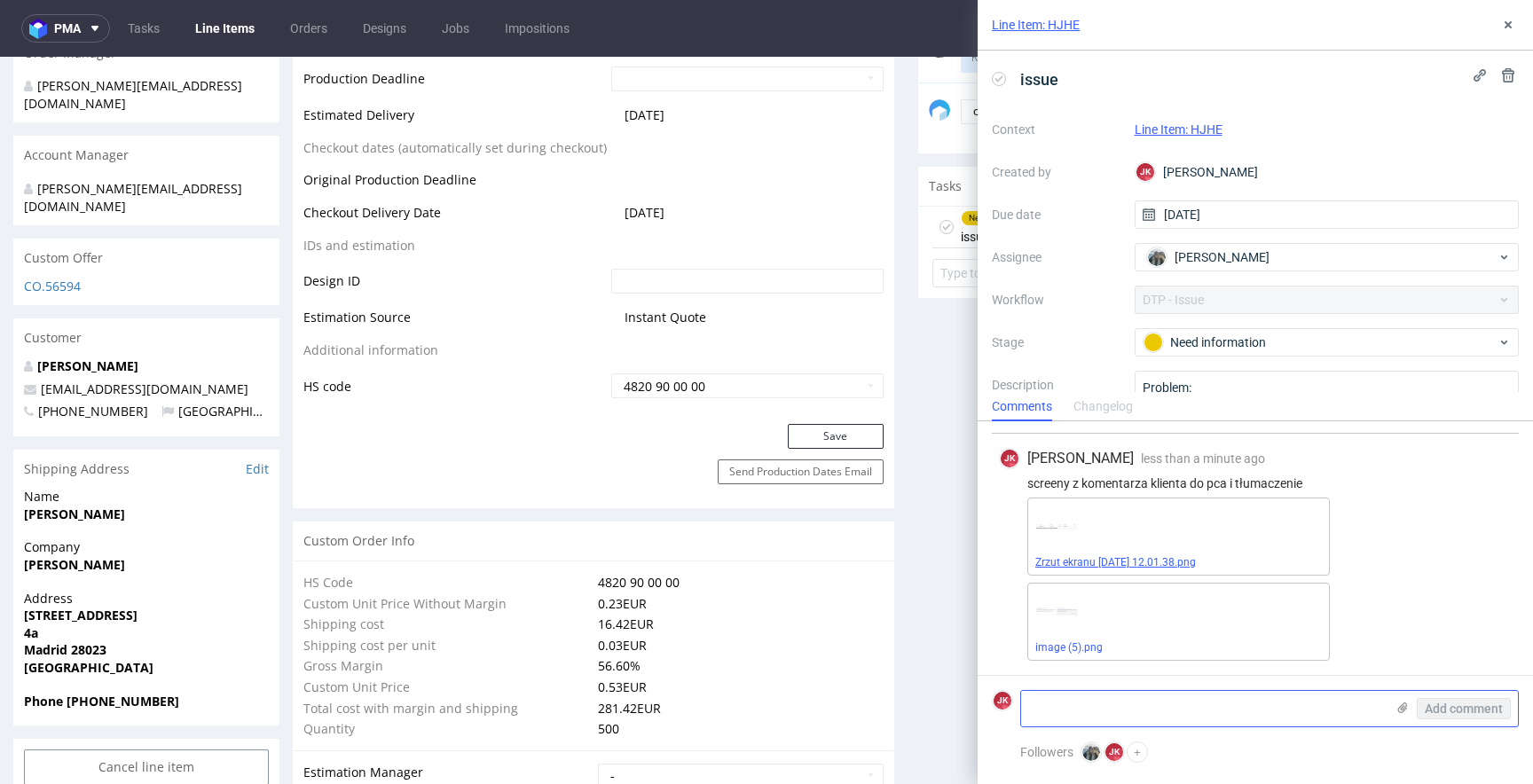
click at [1140, 555] on span "Zrzut ekranu 2025-09-11 o 12.01.38.png" at bounding box center [1178, 562] width 287 height 14
click at [1142, 566] on link "Zrzut ekranu 2025-09-11 o 12.01.38.png" at bounding box center [1116, 562] width 161 height 12
click at [1057, 648] on link "image (5).png" at bounding box center [1069, 647] width 67 height 12
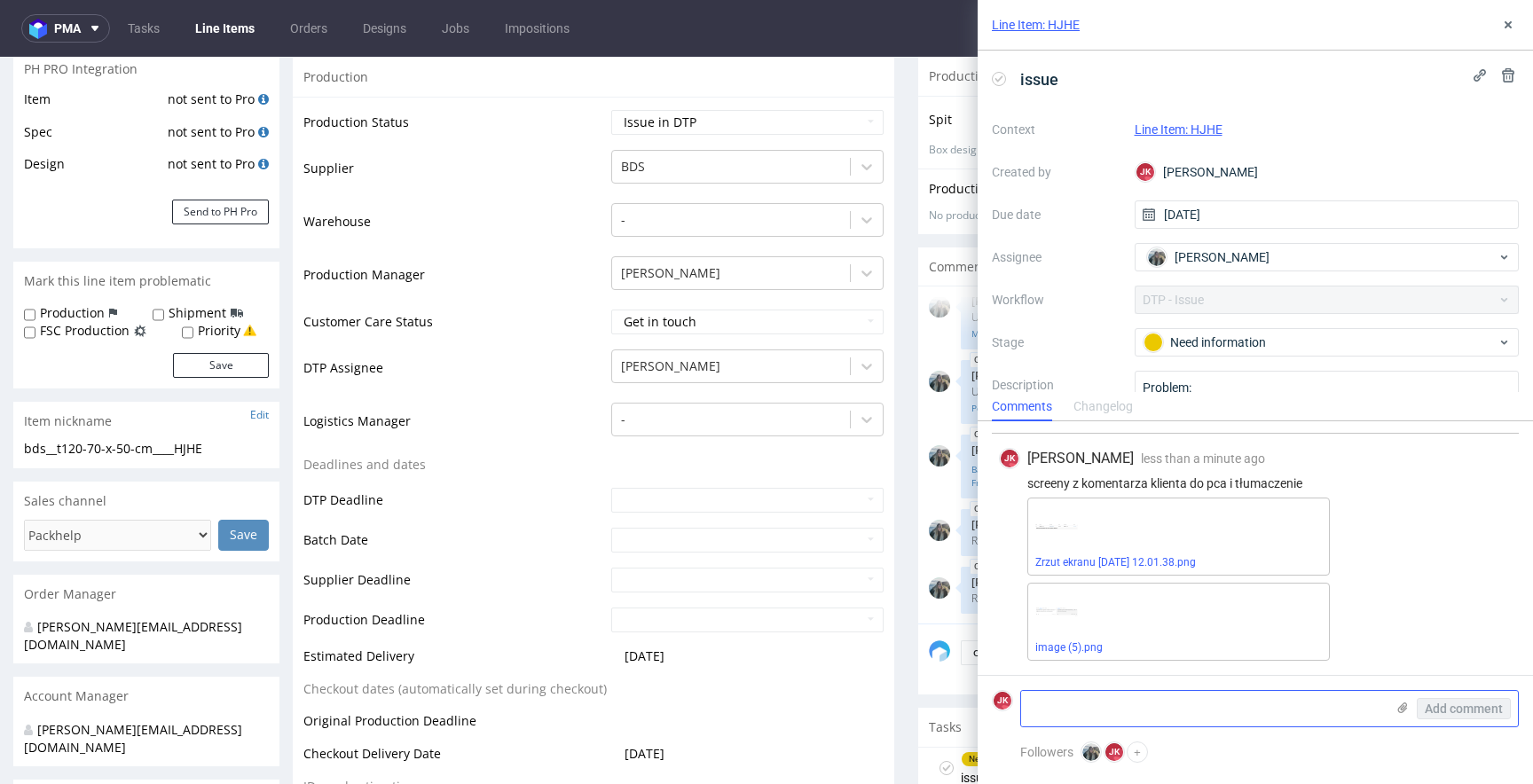
scroll to position [381, 0]
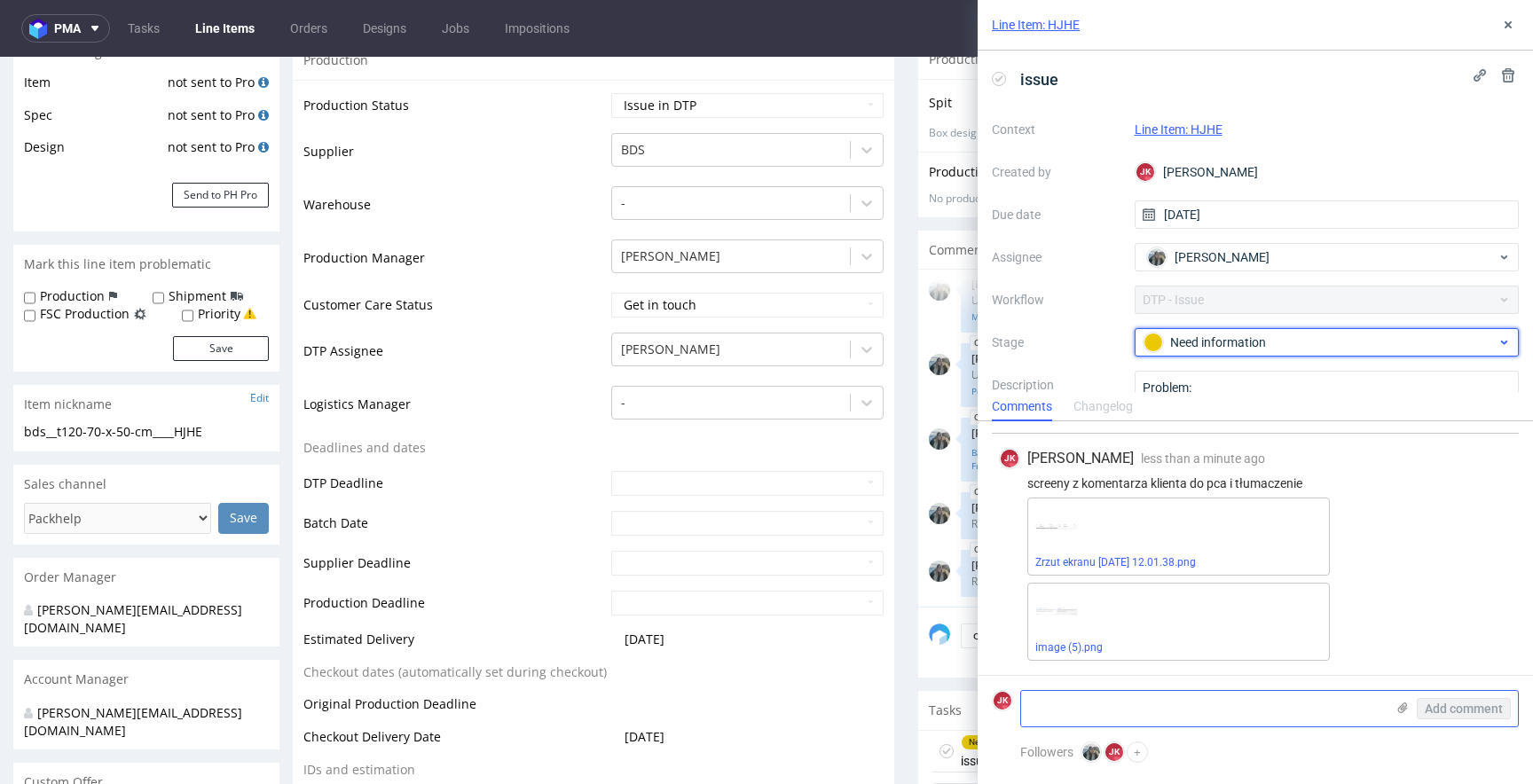
click at [1169, 337] on div "Need information" at bounding box center [1319, 342] width 353 height 20
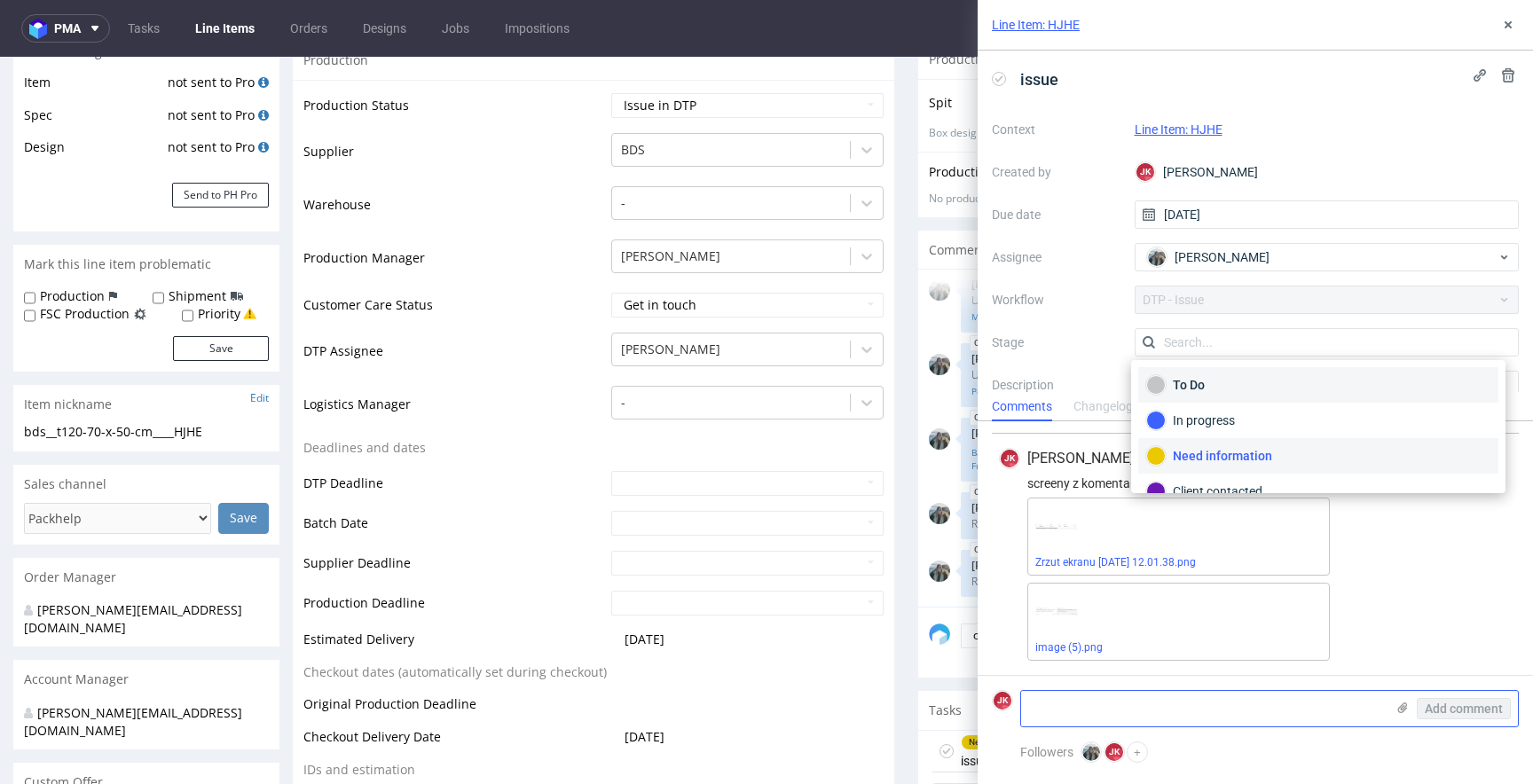
click at [1207, 385] on div "To Do" at bounding box center [1318, 385] width 344 height 20
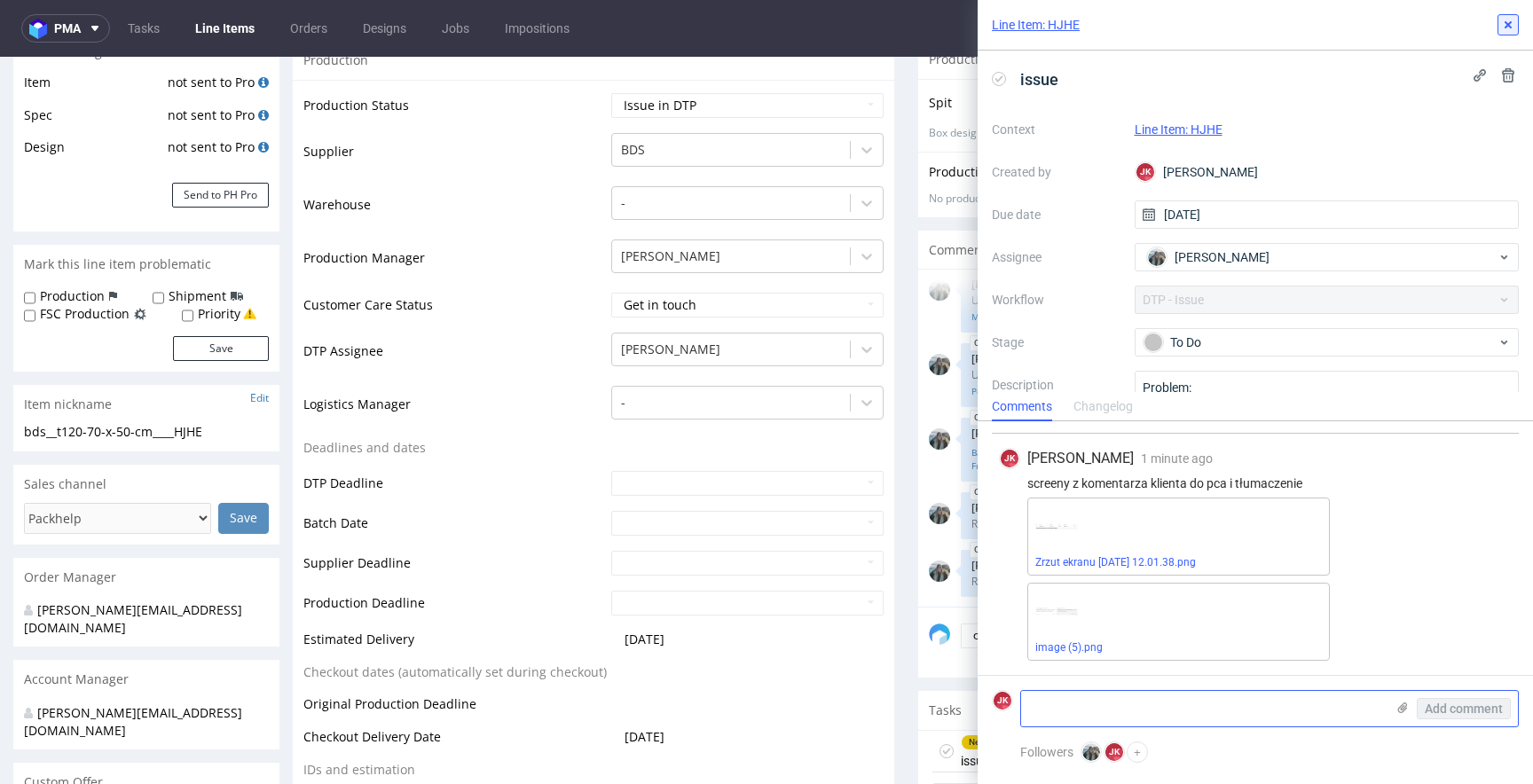
click at [1507, 28] on icon at bounding box center [1507, 25] width 14 height 14
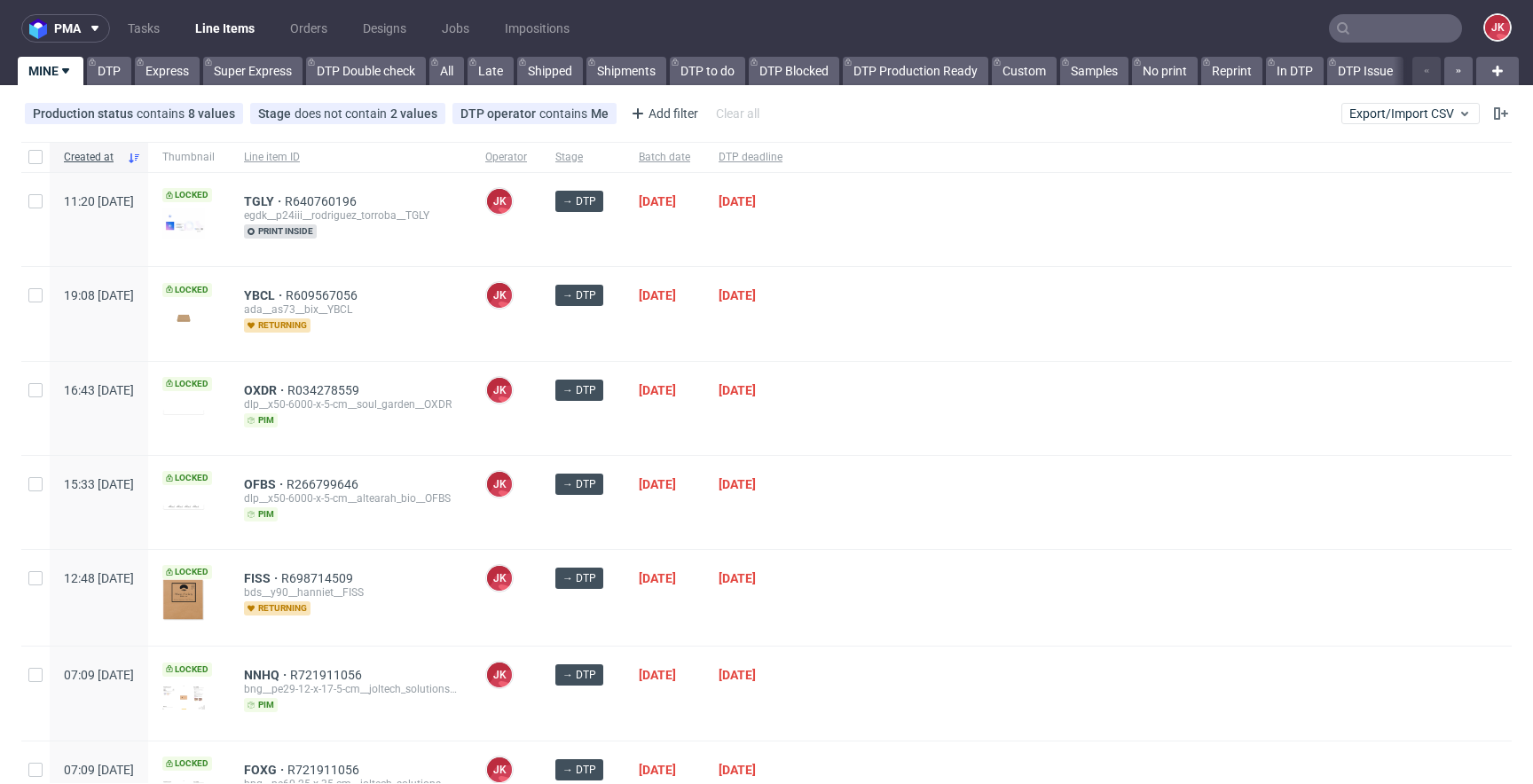
click at [892, 323] on div at bounding box center [1154, 313] width 715 height 94
click at [541, 439] on div "[PERSON_NAME] [PERSON_NAME]" at bounding box center [506, 409] width 70 height 94
click at [890, 428] on div at bounding box center [1154, 409] width 715 height 94
